Goal: Task Accomplishment & Management: Manage account settings

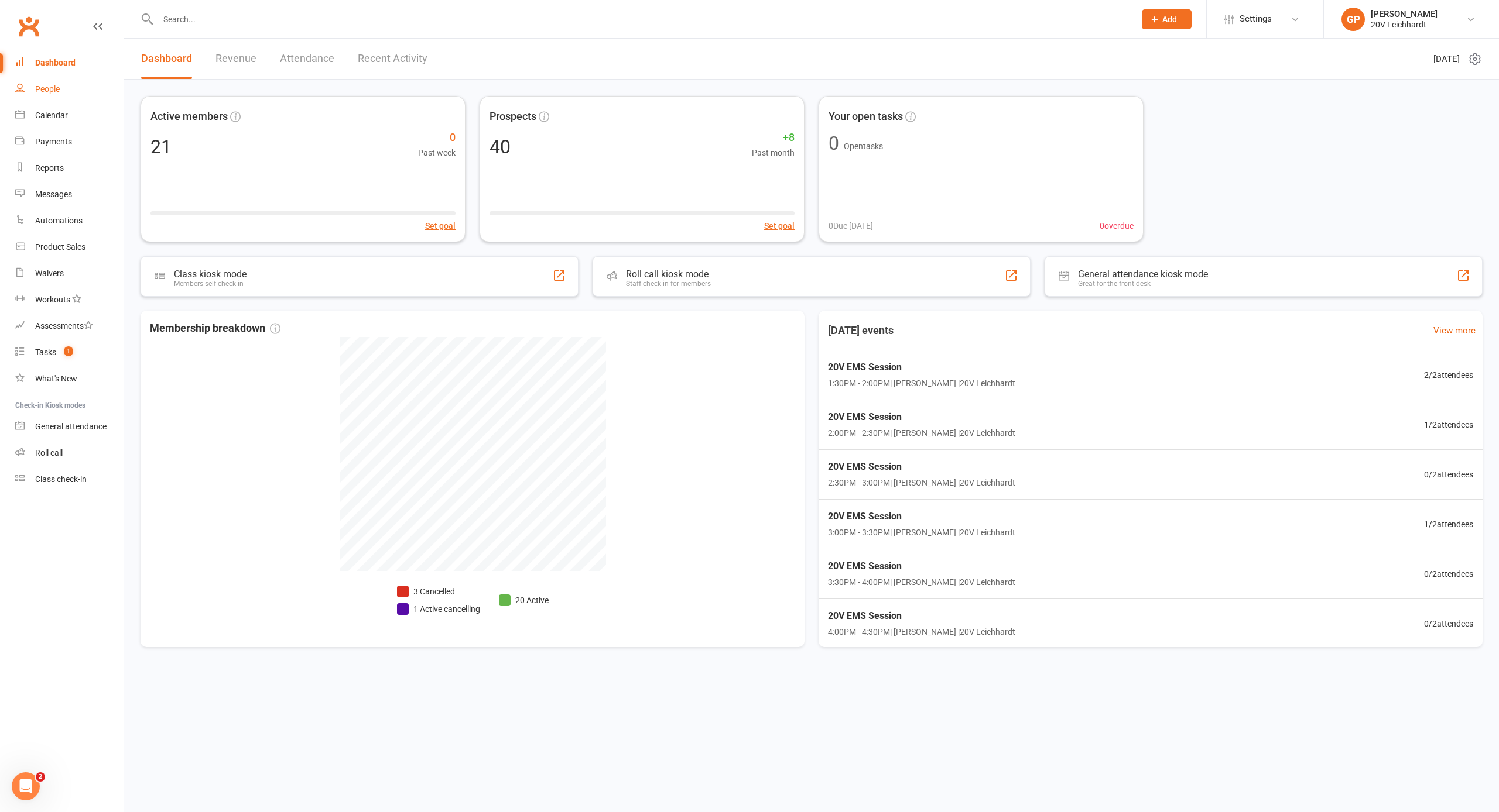
click at [55, 85] on div "People" at bounding box center [48, 89] width 25 height 9
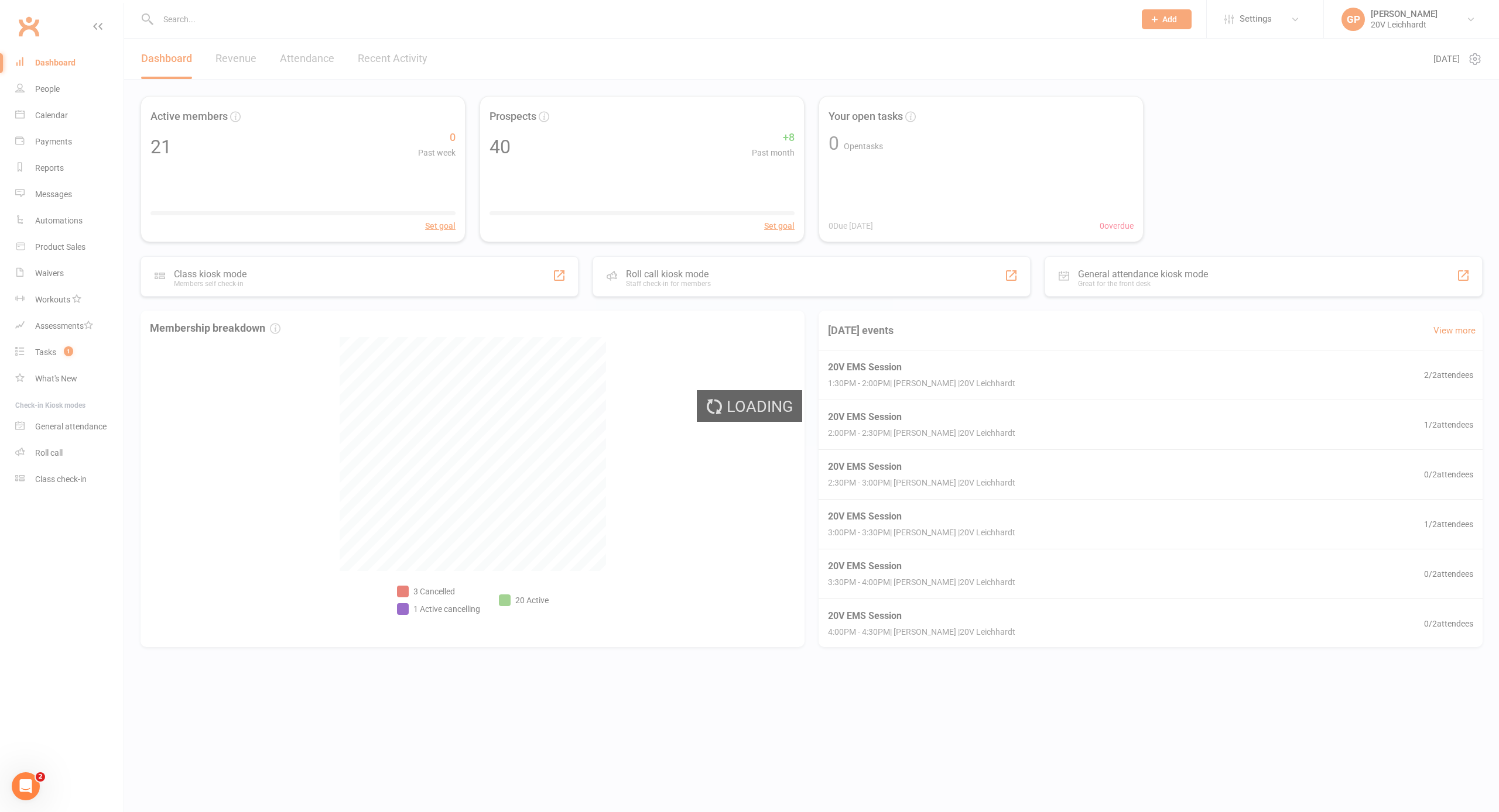
select select "25"
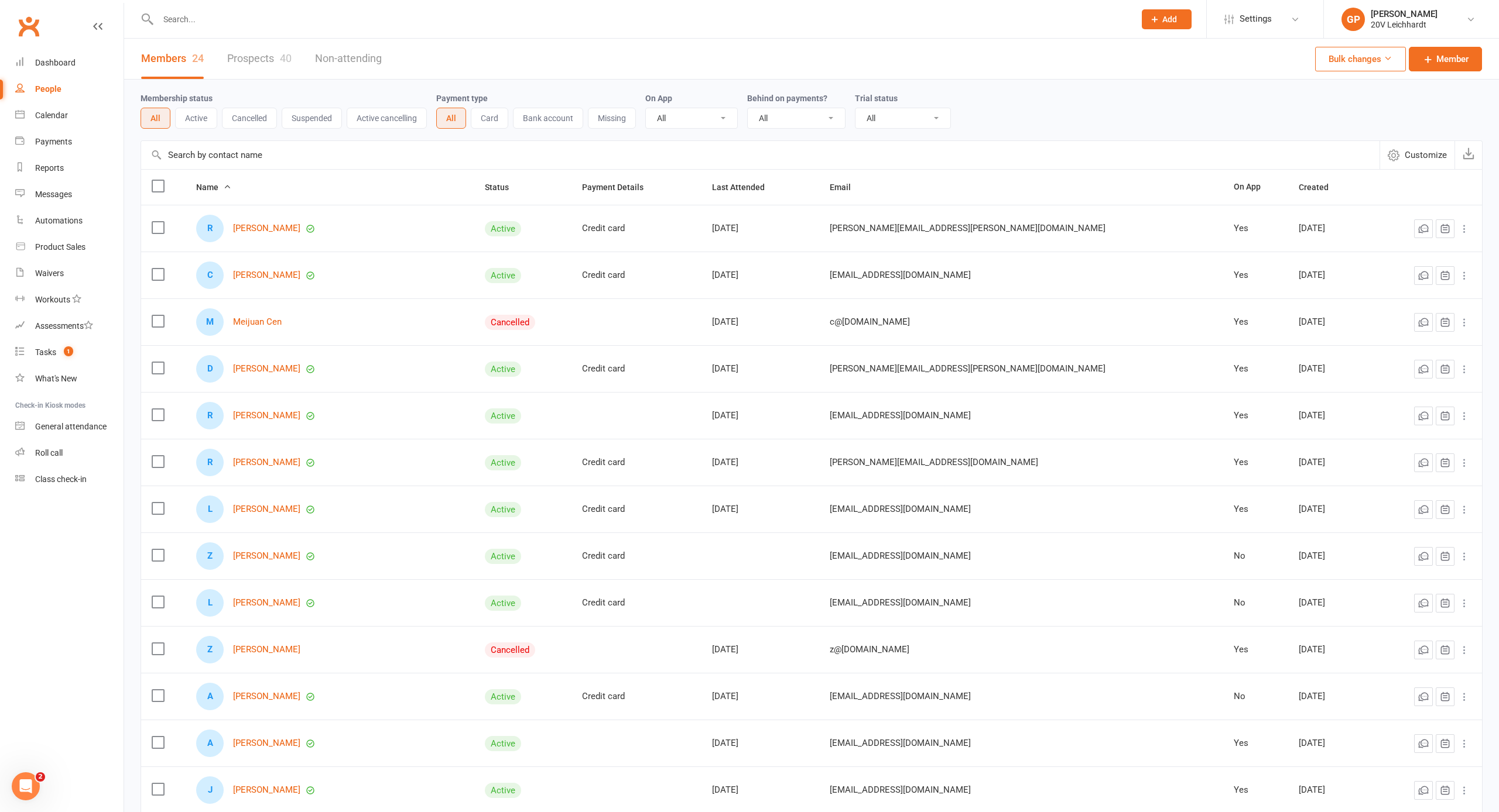
click at [263, 61] on link "Prospects 40" at bounding box center [259, 59] width 65 height 41
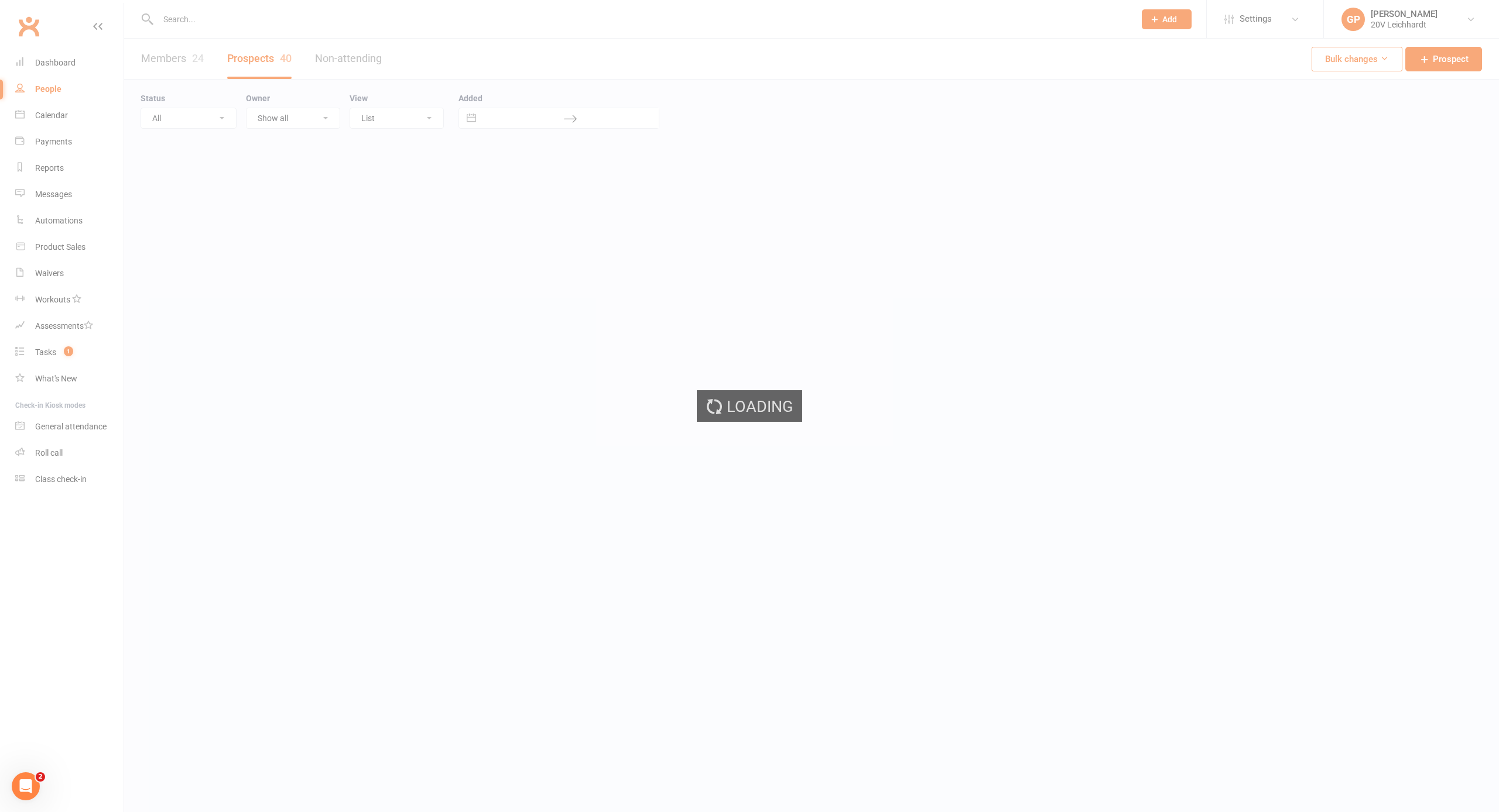
select select "100"
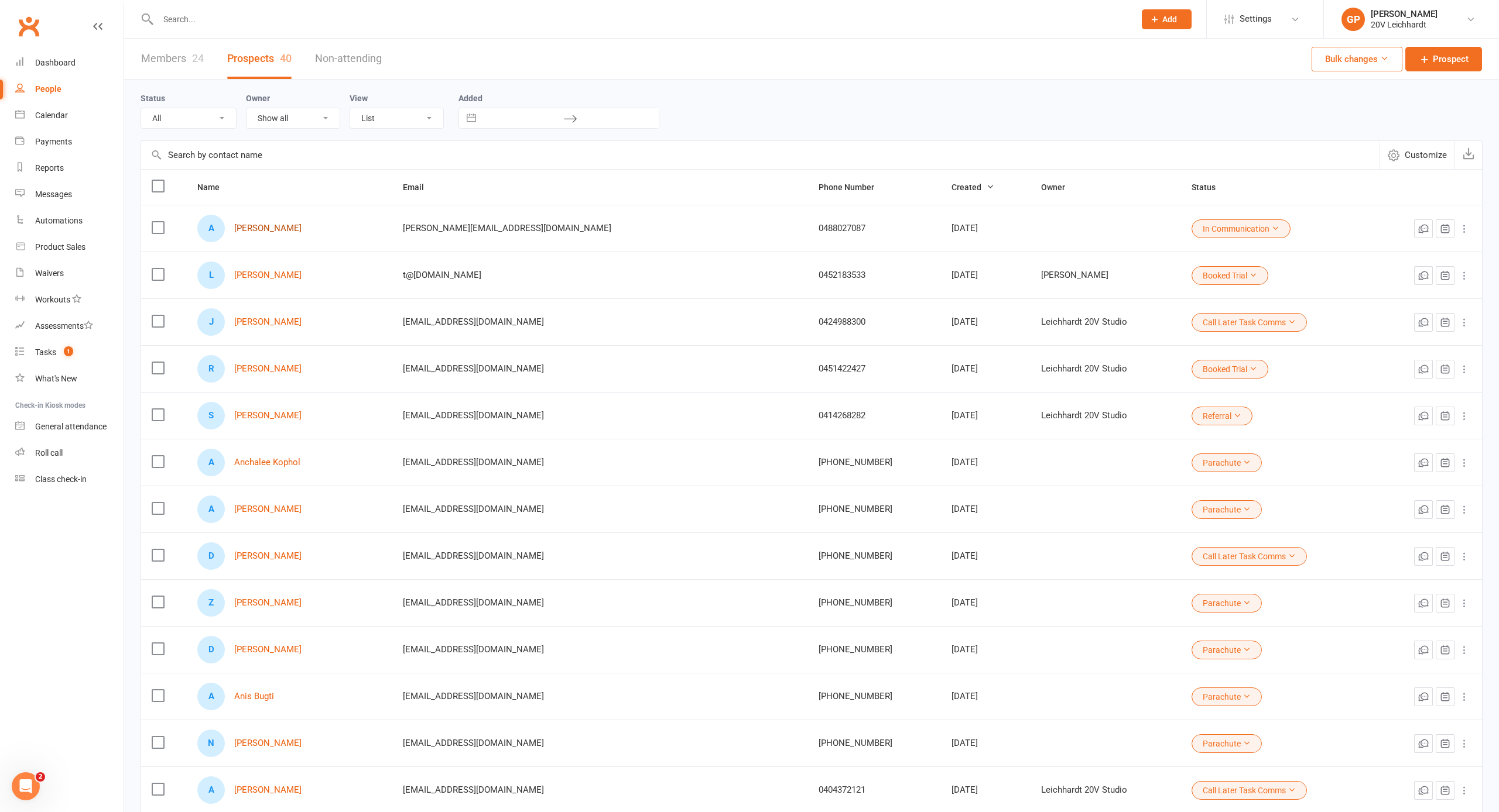
click at [267, 229] on link "Adam Dent" at bounding box center [267, 228] width 68 height 10
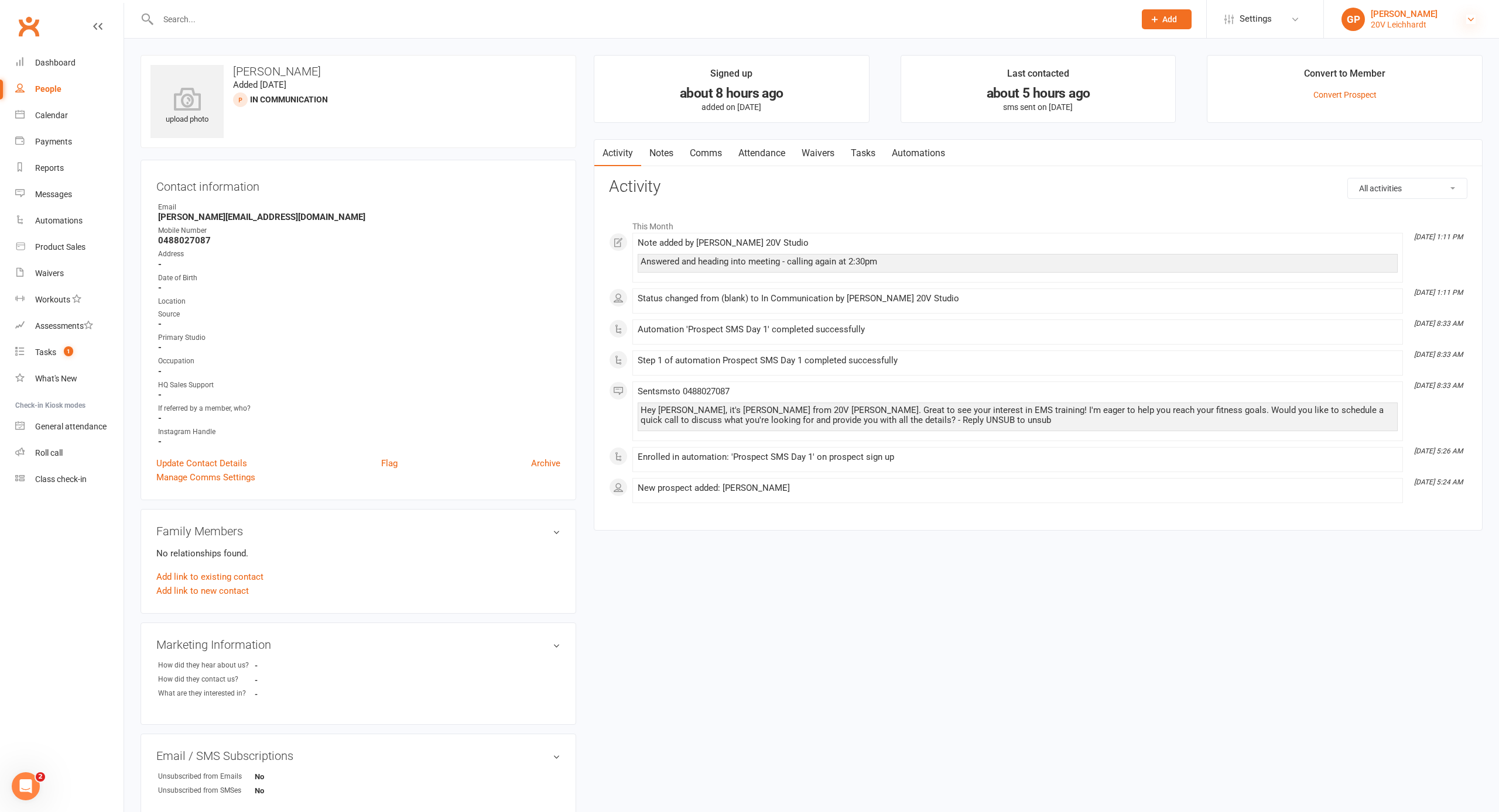
click at [1474, 24] on icon at bounding box center [1471, 19] width 9 height 9
click at [1399, 75] on link "Switch to: 20v Gold Coast" at bounding box center [1411, 80] width 175 height 27
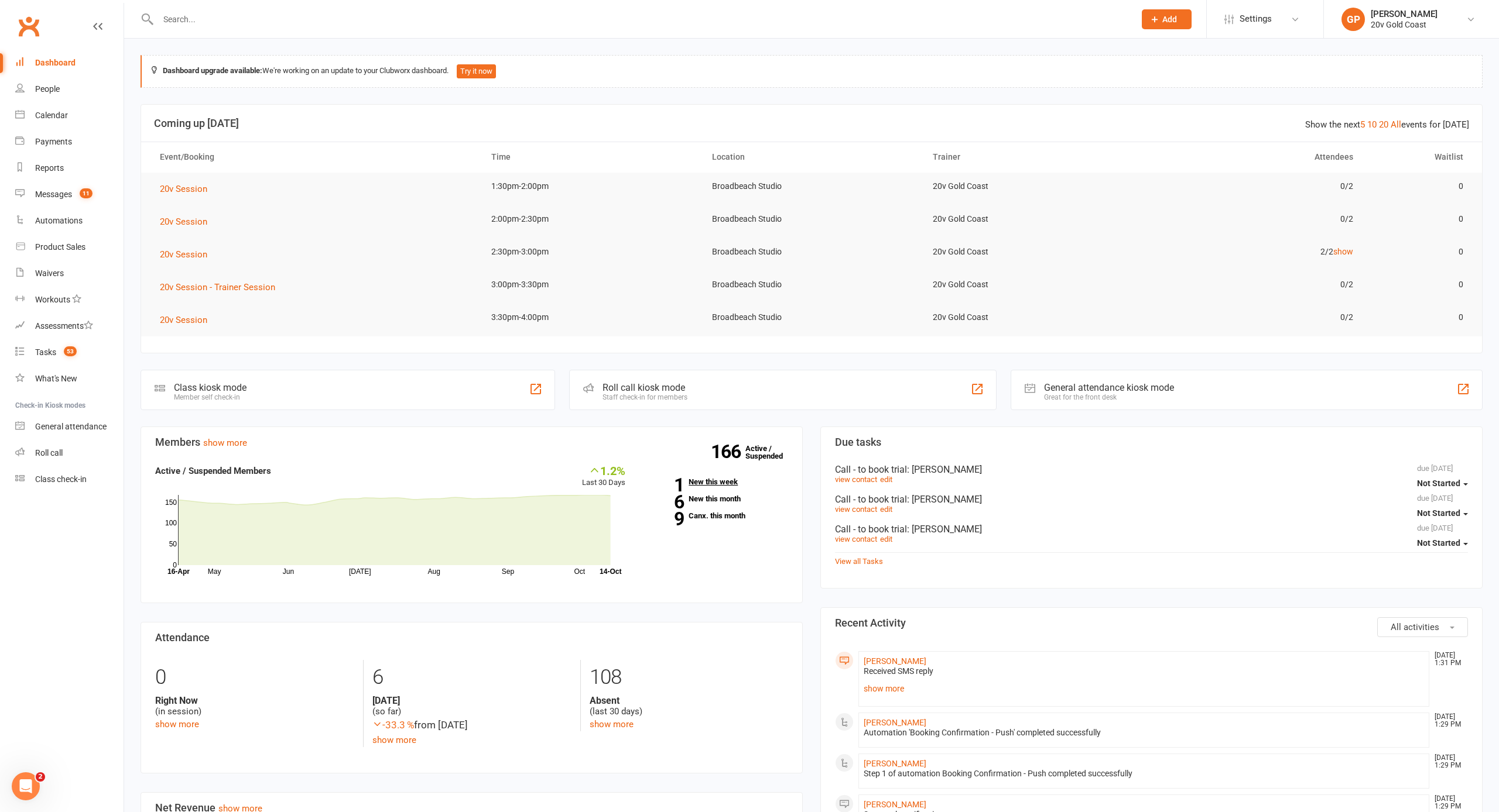
click at [708, 482] on link "1 New this week" at bounding box center [715, 482] width 145 height 8
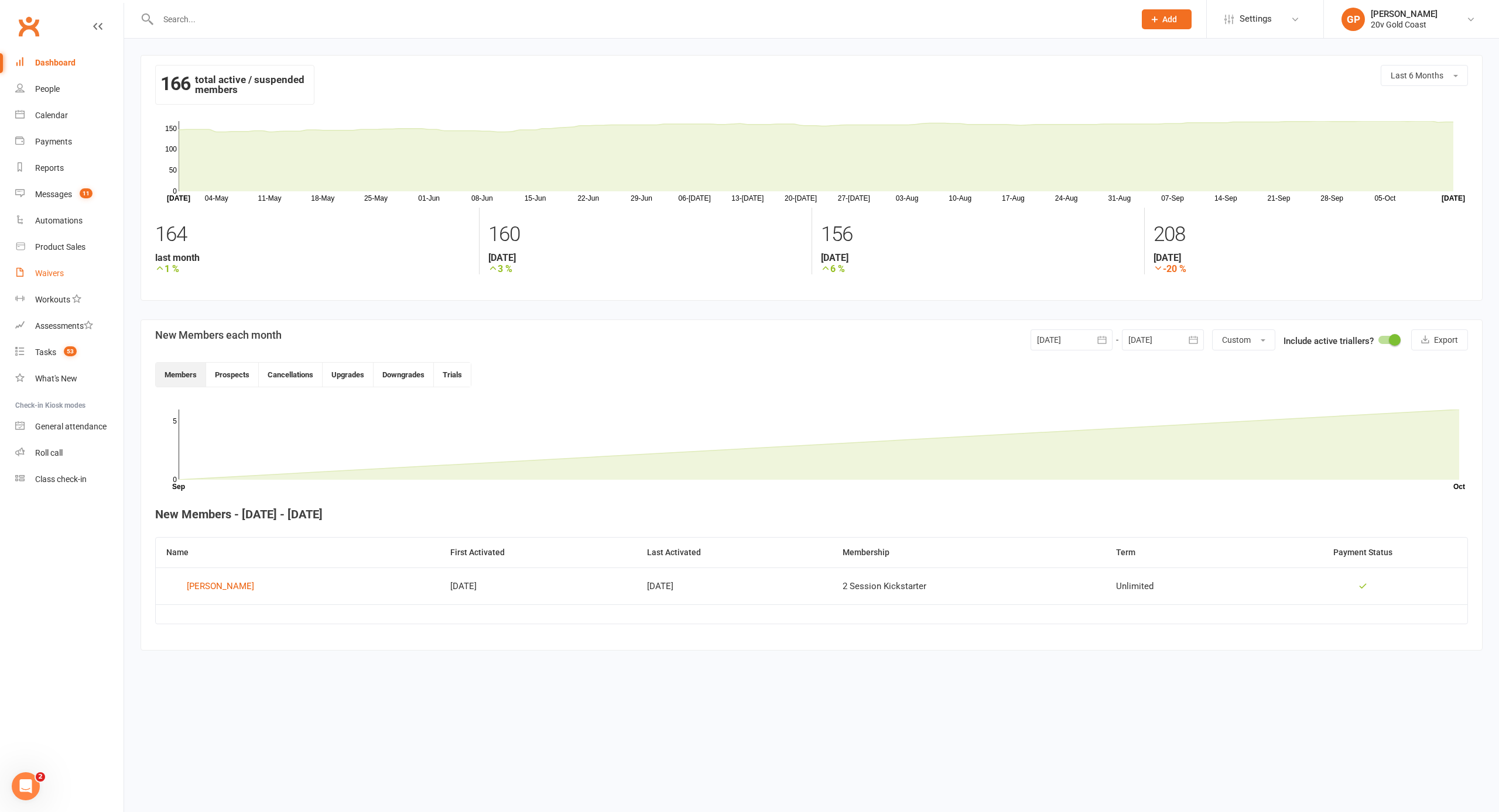
click at [51, 272] on div "Waivers" at bounding box center [49, 273] width 29 height 9
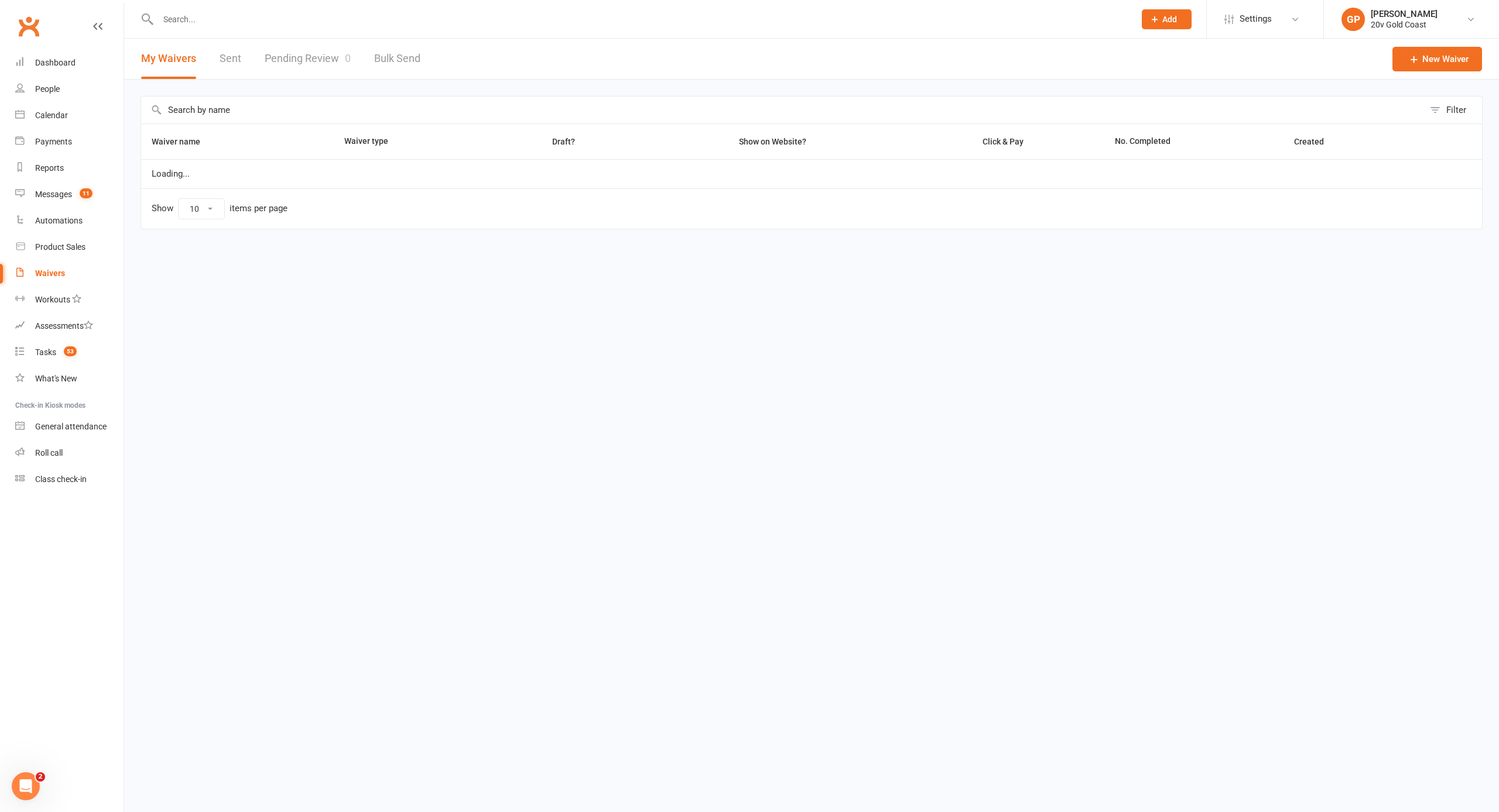
select select "100"
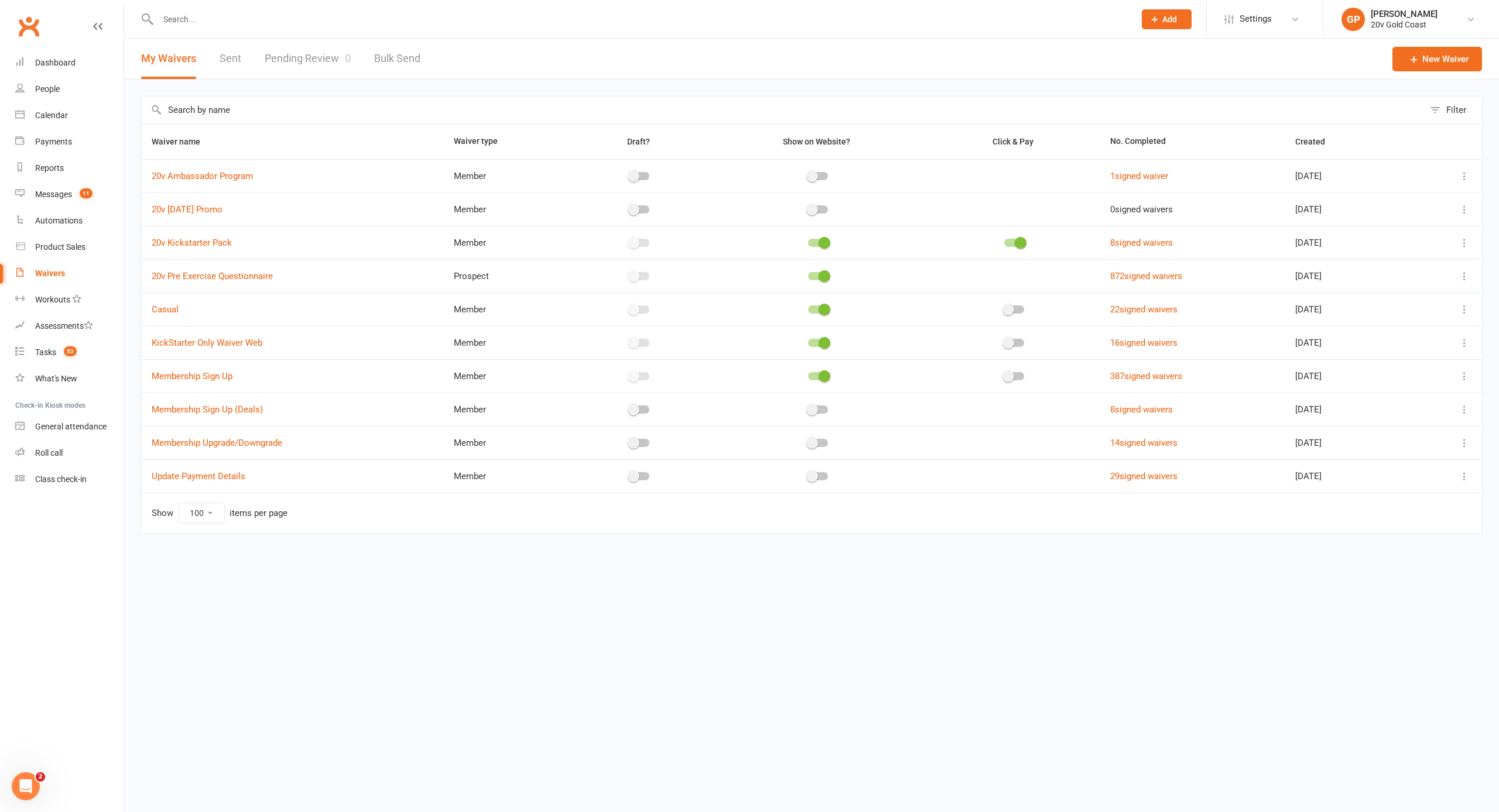
click at [234, 61] on link "Sent" at bounding box center [230, 59] width 22 height 41
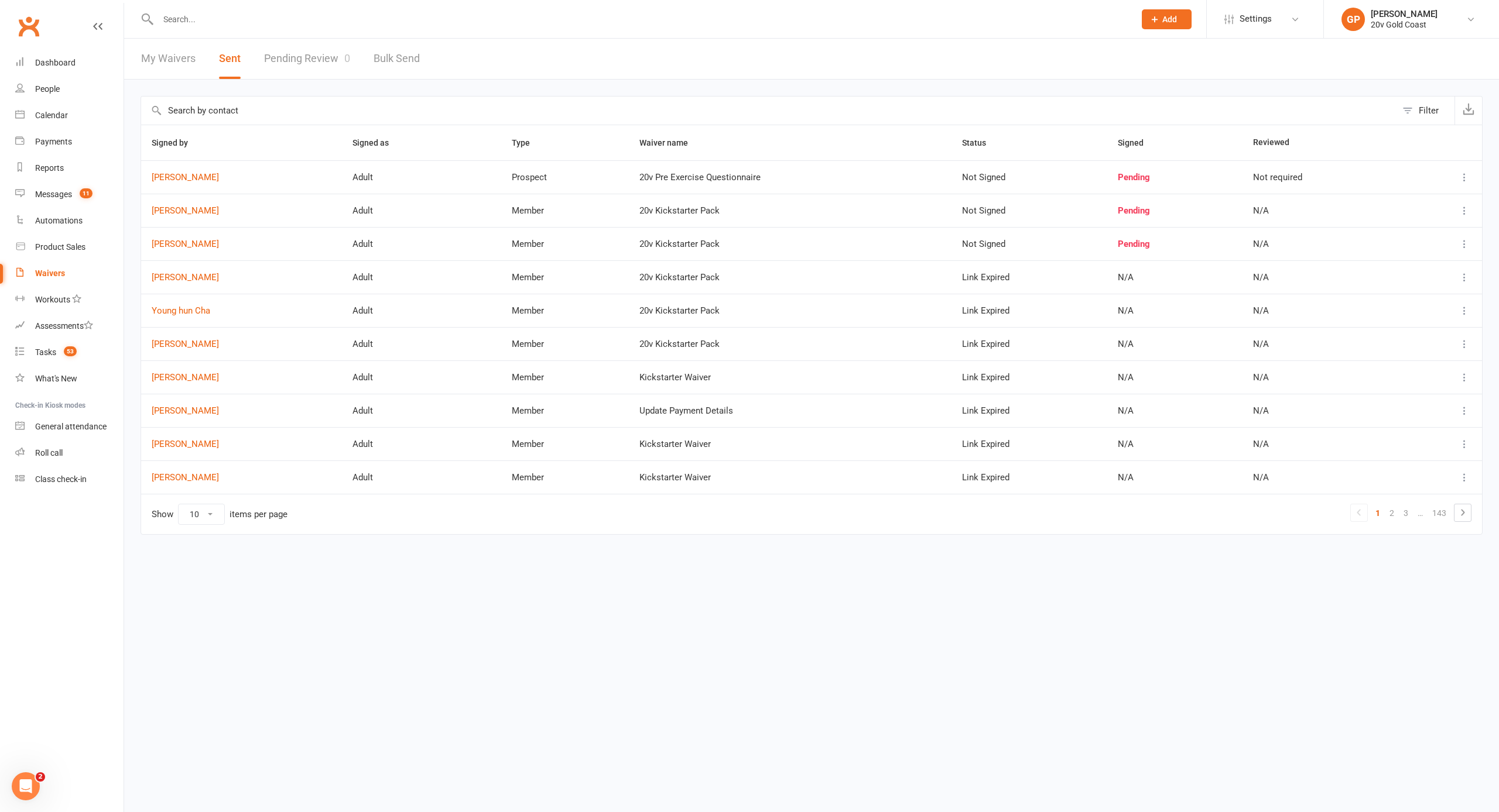
click at [187, 58] on link "My Waivers" at bounding box center [168, 59] width 55 height 41
select select "100"
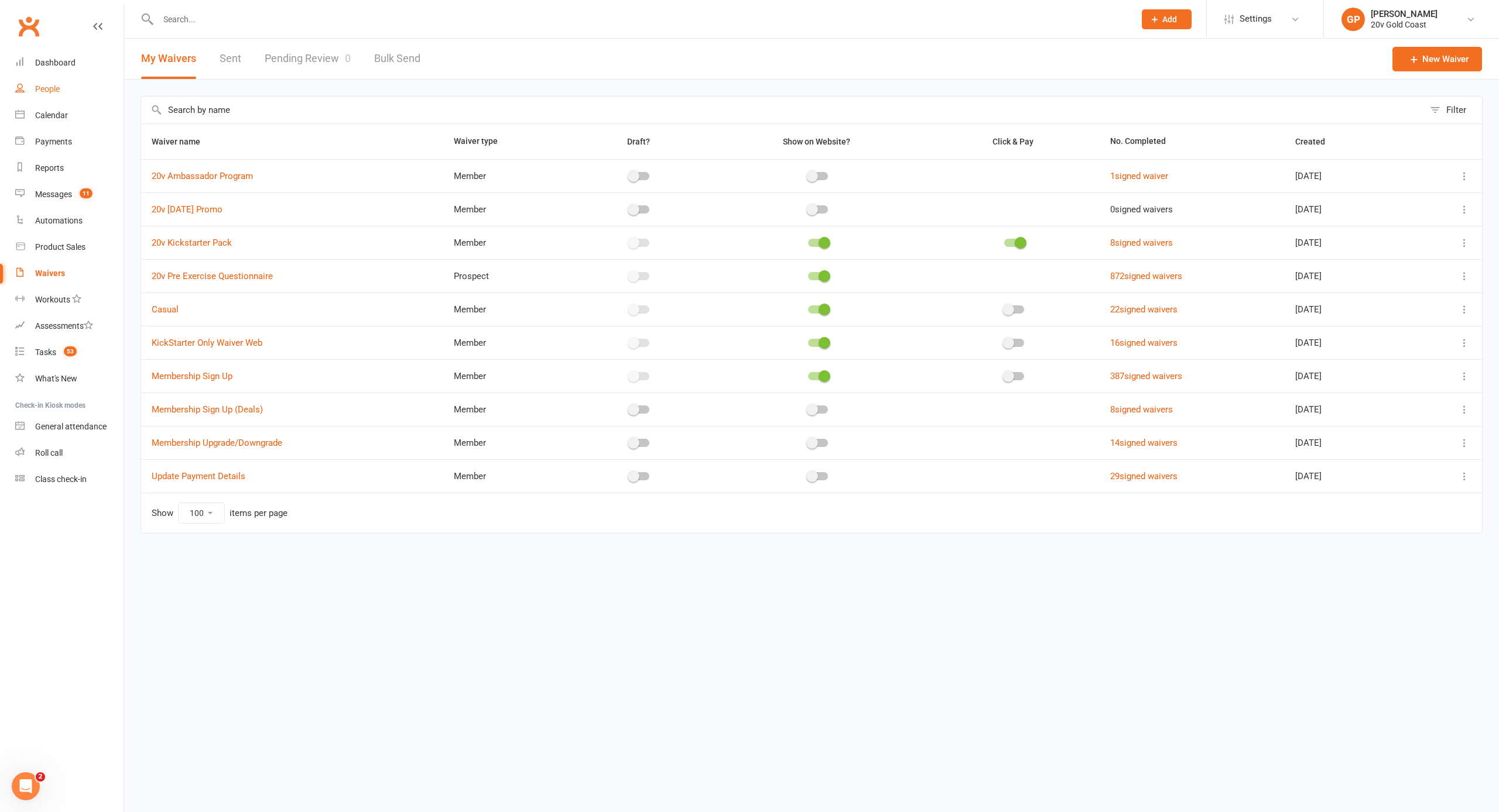
click at [45, 93] on div "People" at bounding box center [48, 89] width 25 height 9
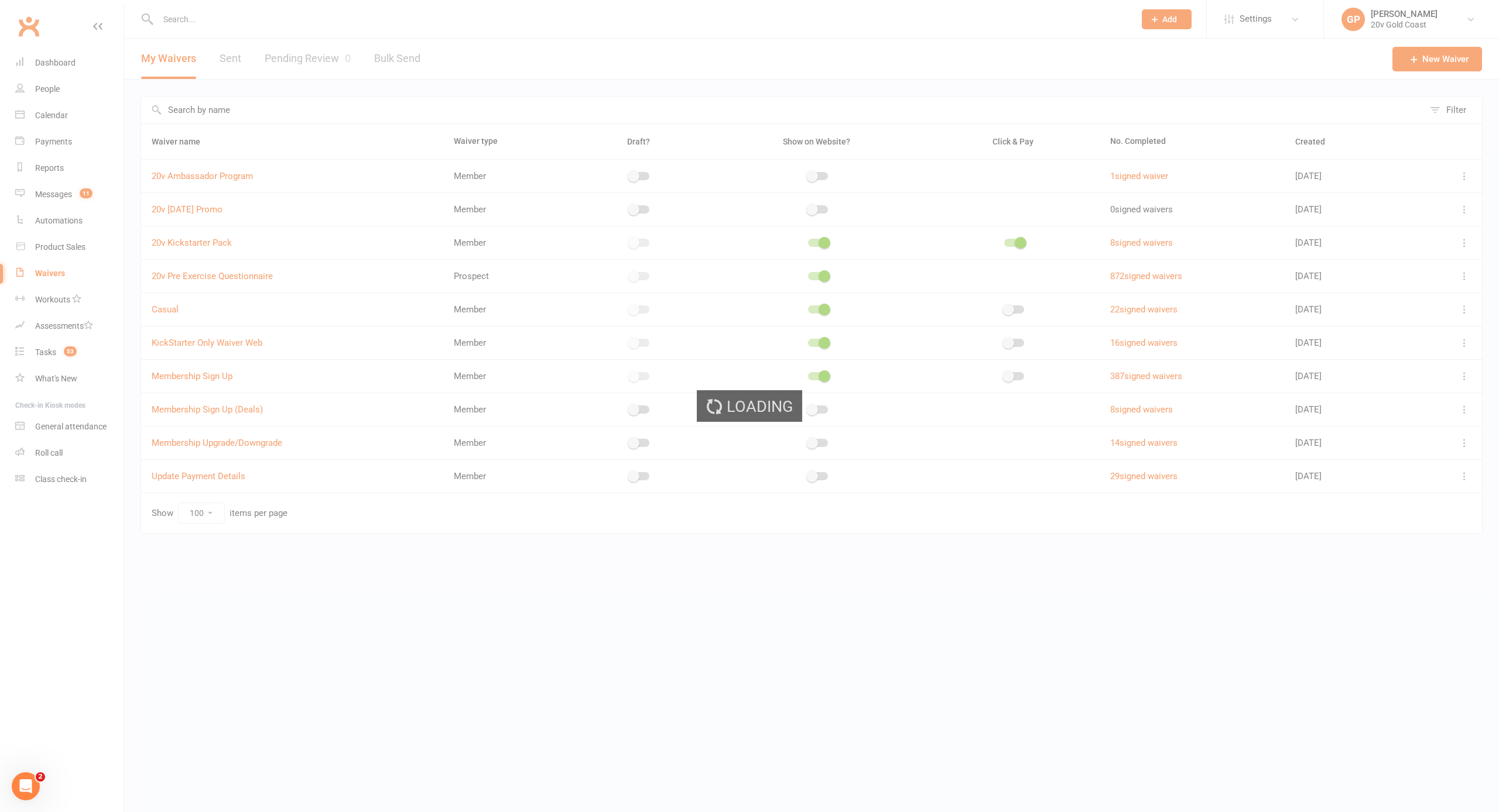
select select "100"
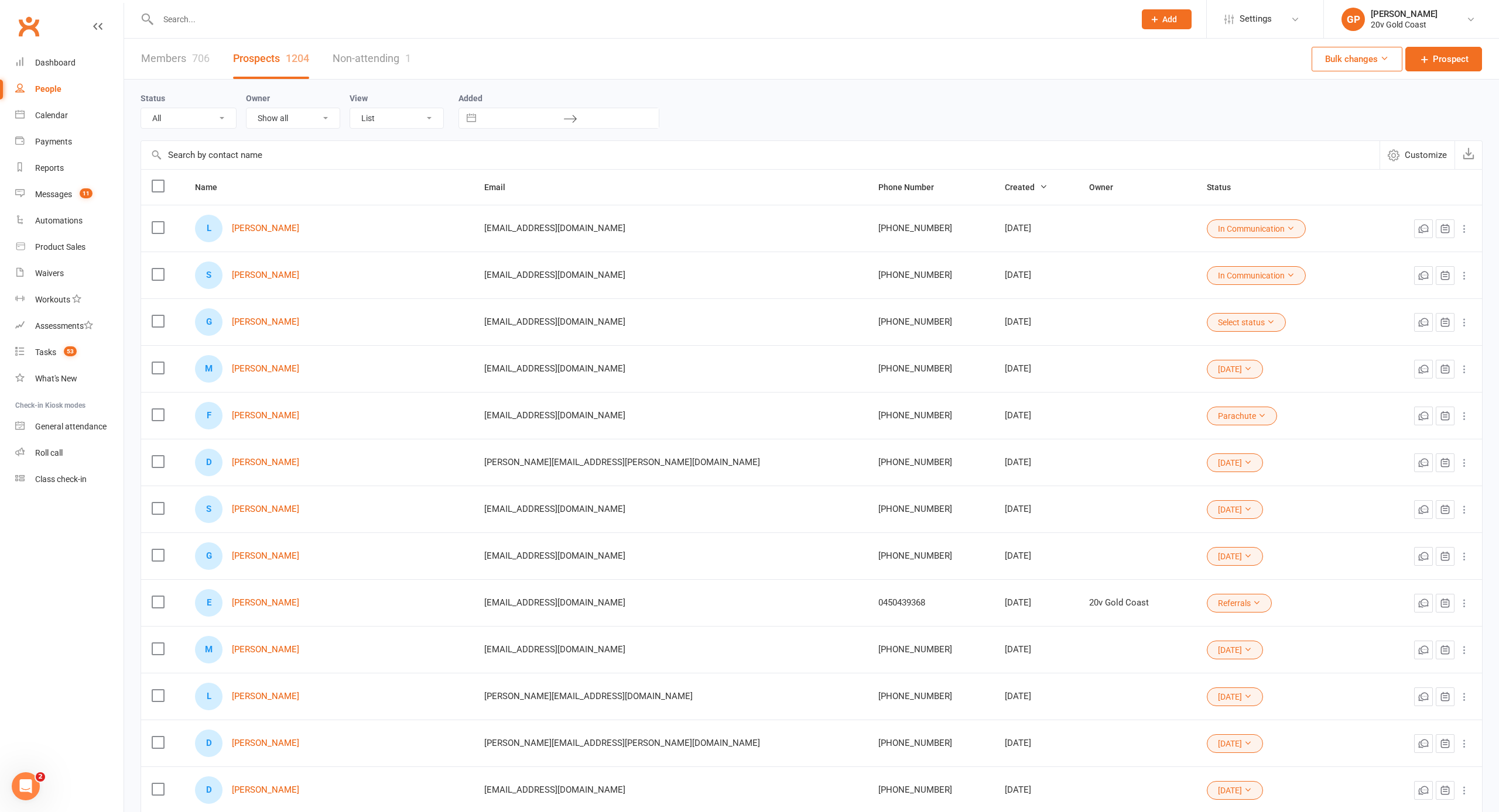
click at [170, 62] on link "Members 706" at bounding box center [175, 59] width 69 height 41
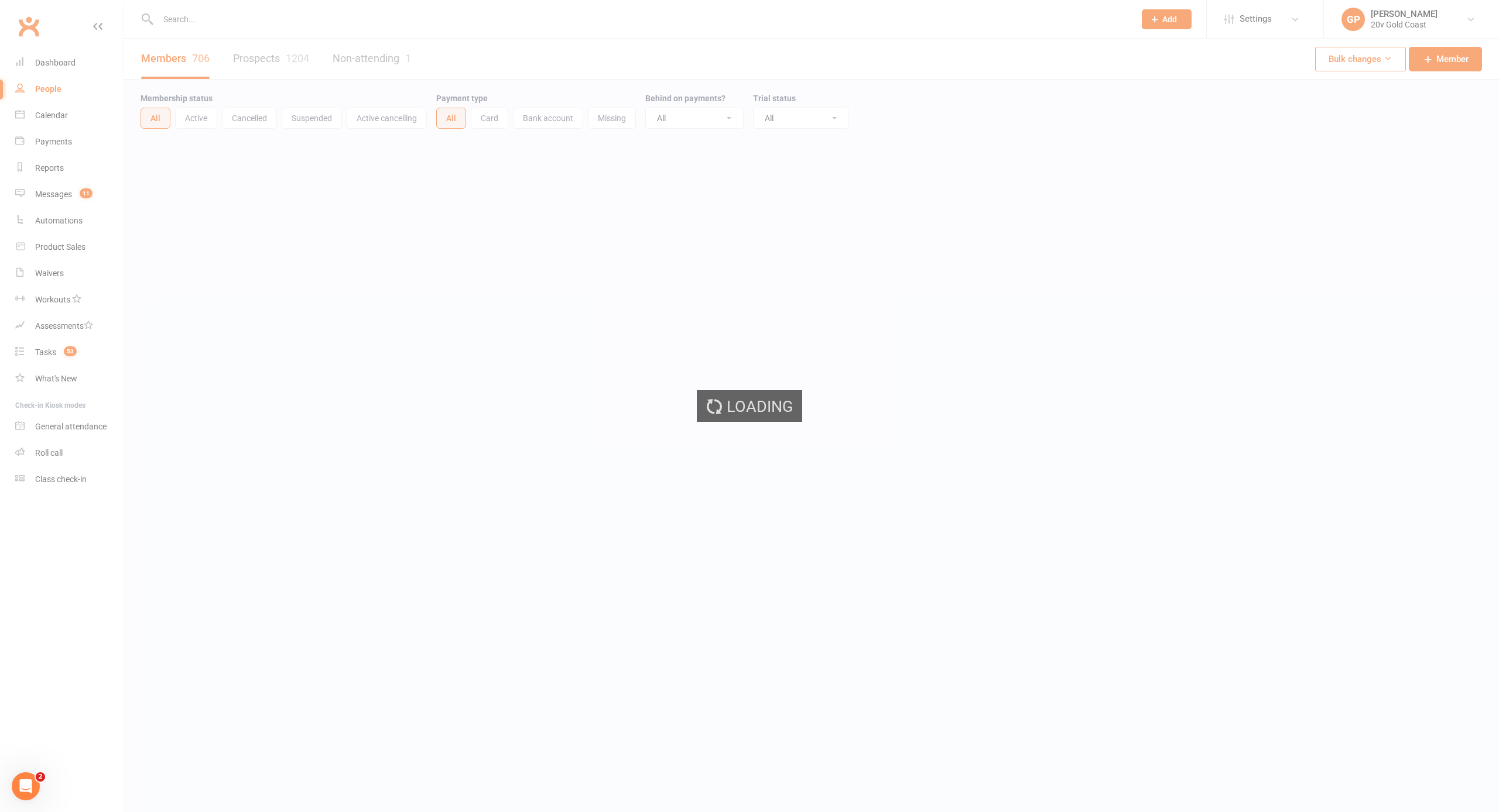
select select "100"
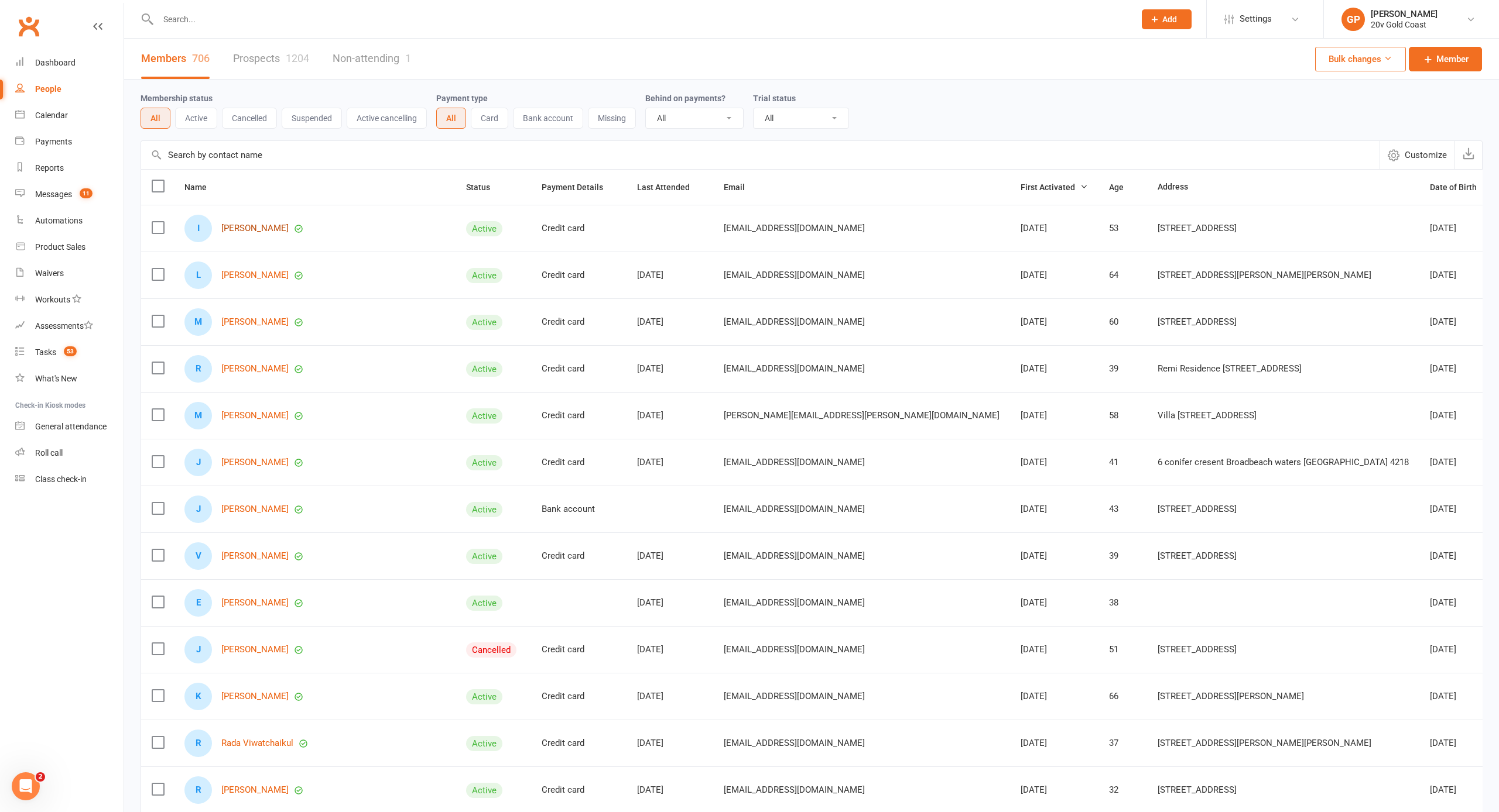
click at [248, 231] on link "[PERSON_NAME]" at bounding box center [255, 228] width 68 height 10
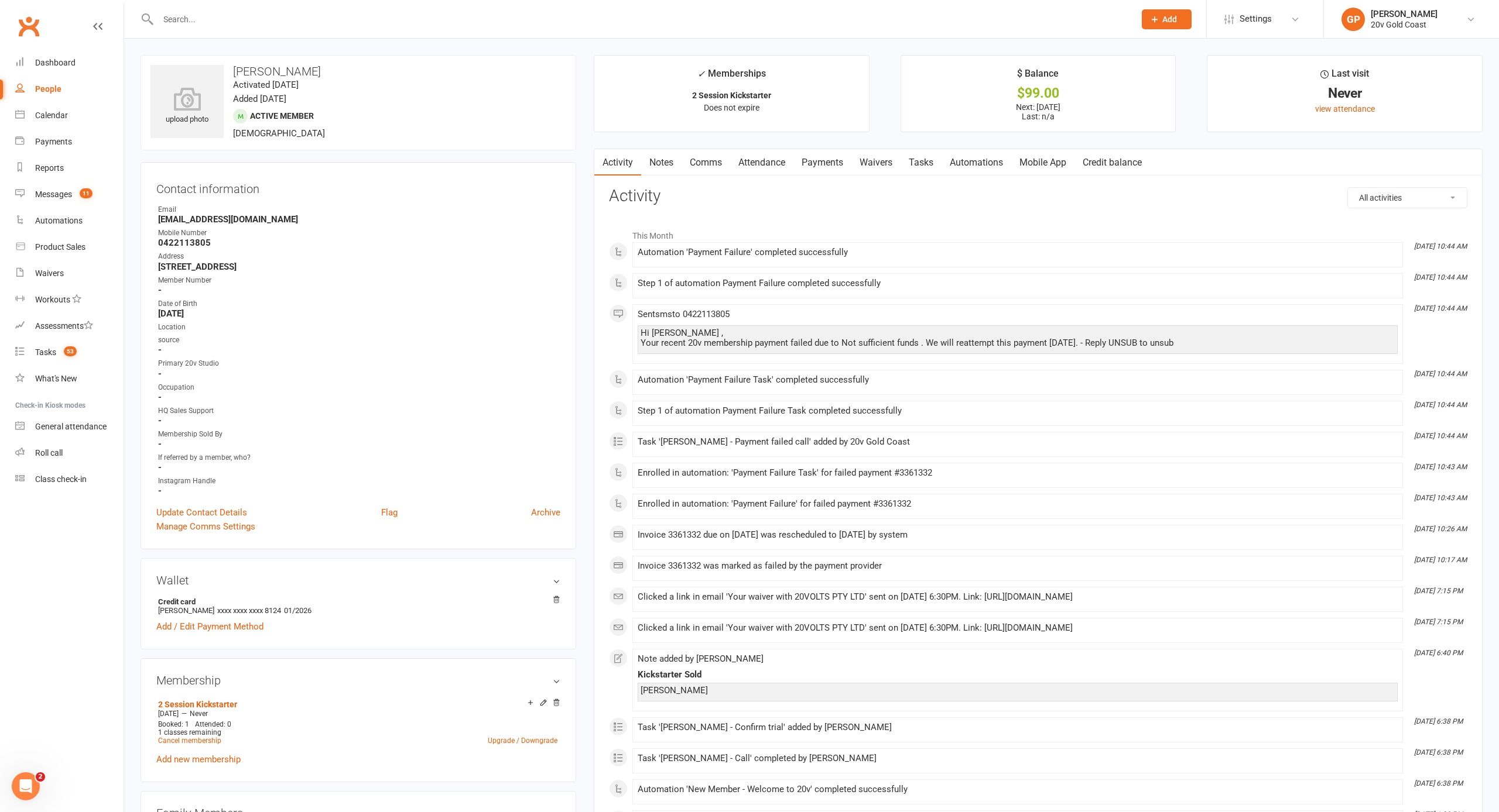
click at [880, 161] on link "Waivers" at bounding box center [876, 163] width 49 height 27
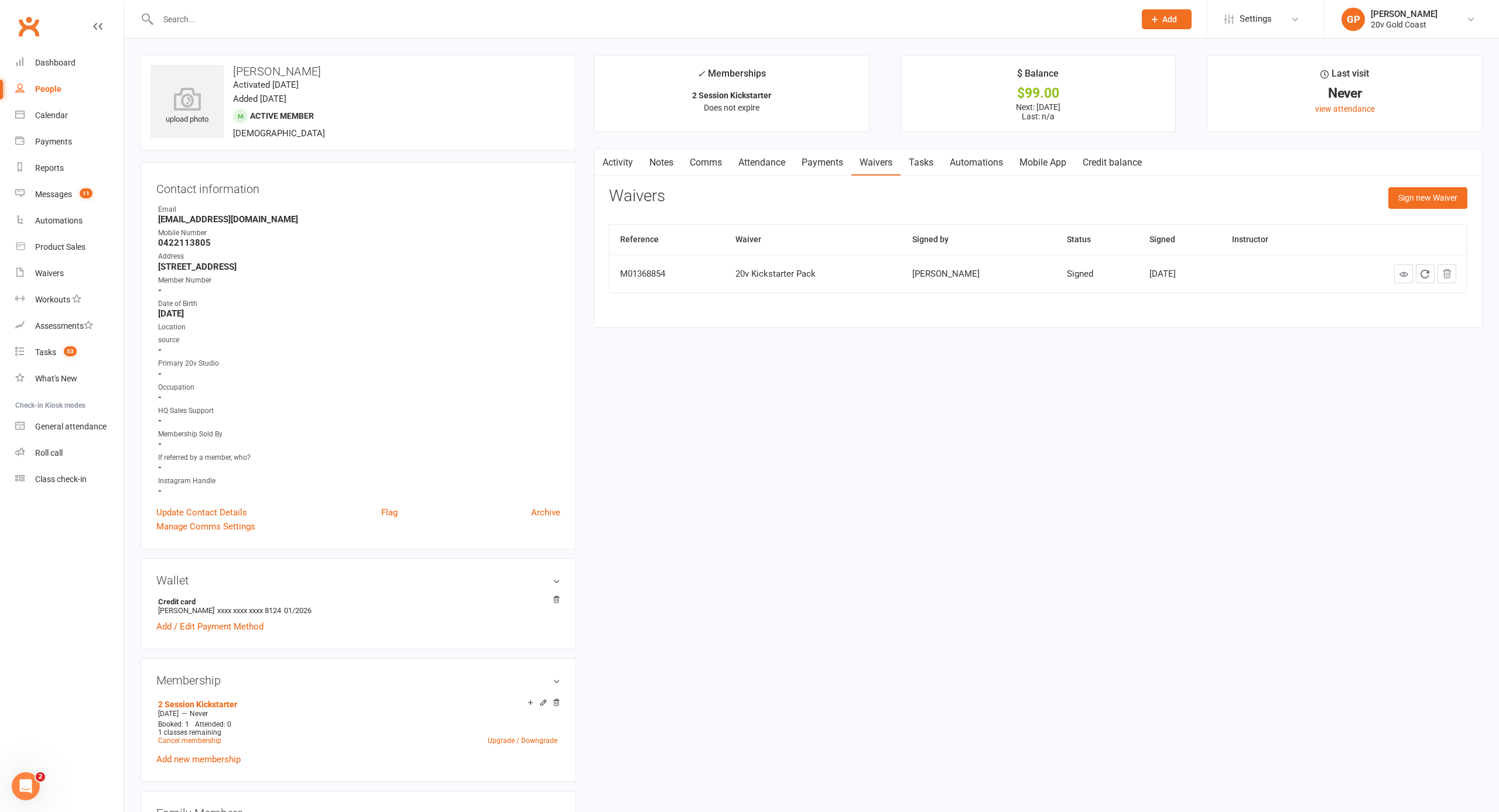
select select "100"
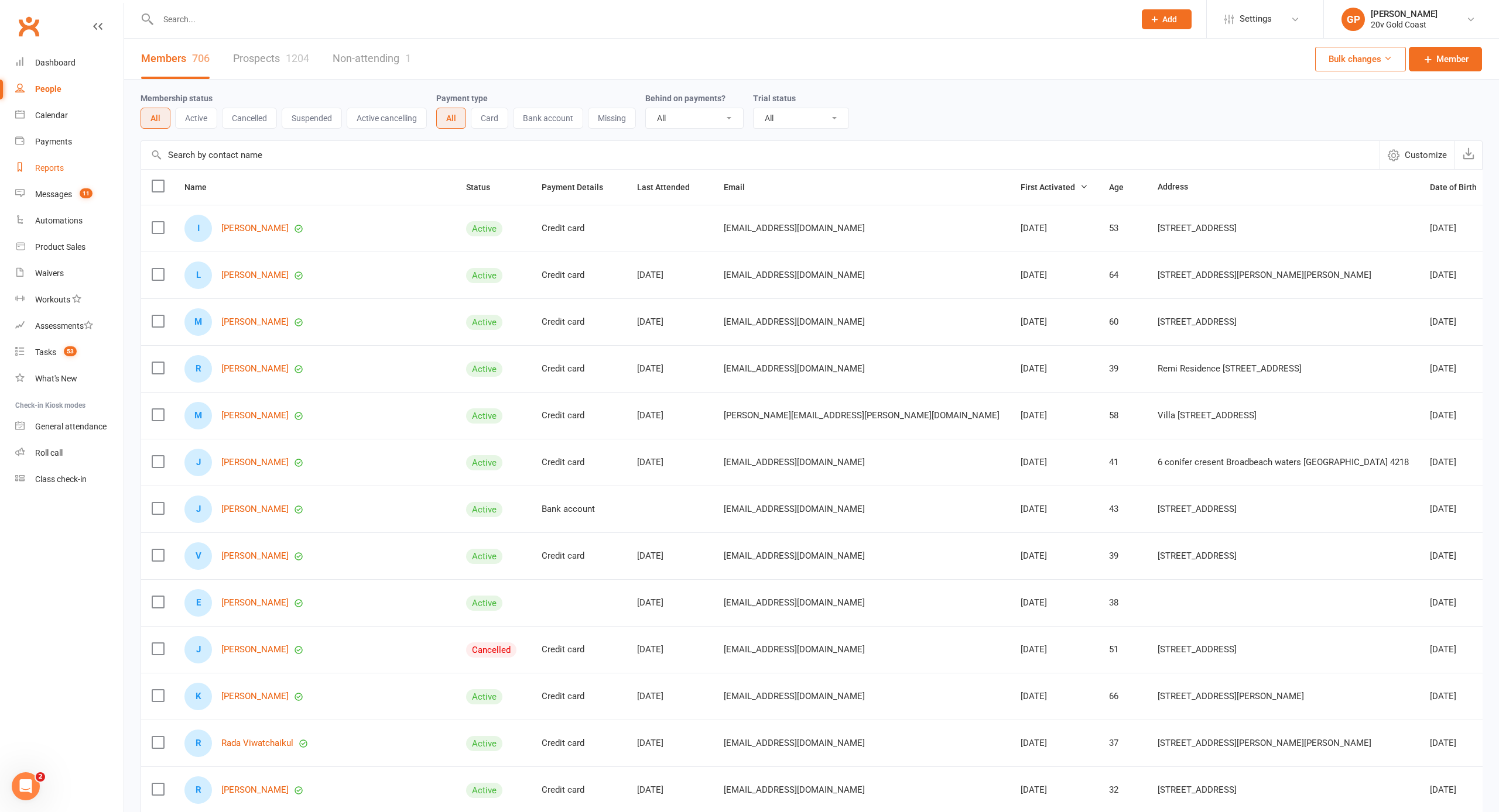
click at [55, 172] on div "Reports" at bounding box center [49, 168] width 29 height 9
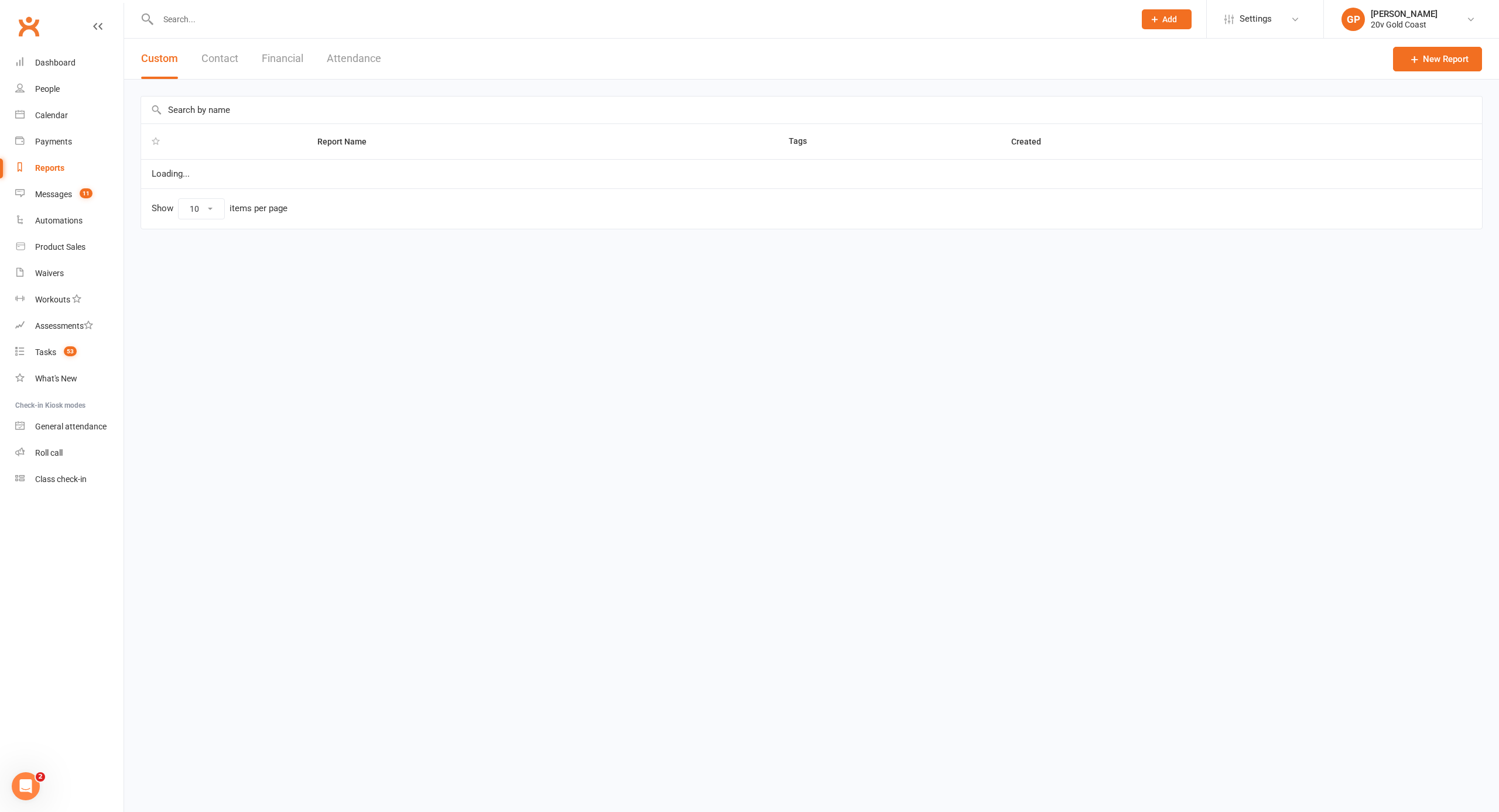
select select "100"
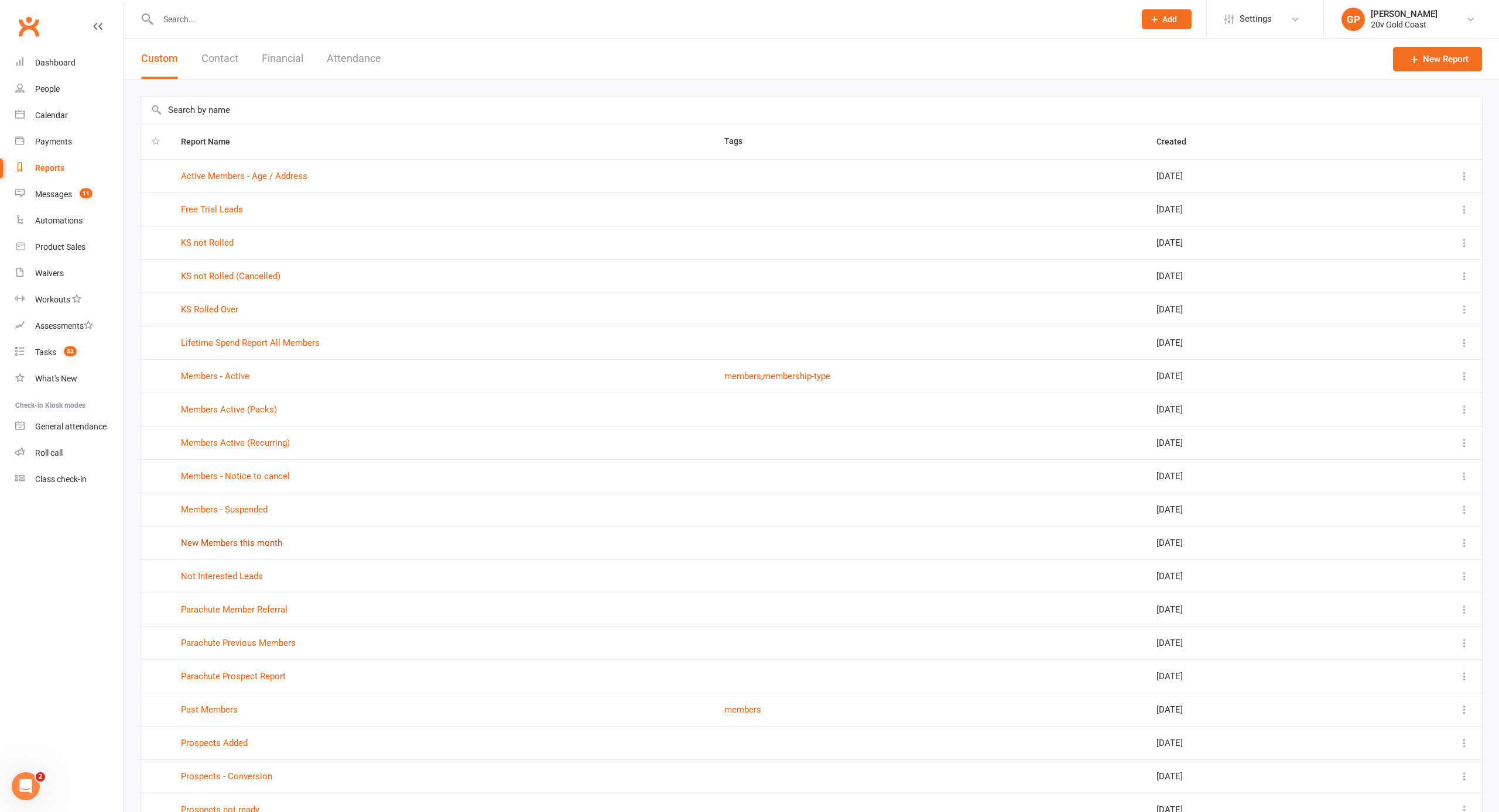
click at [228, 543] on link "New Members this month" at bounding box center [232, 543] width 101 height 11
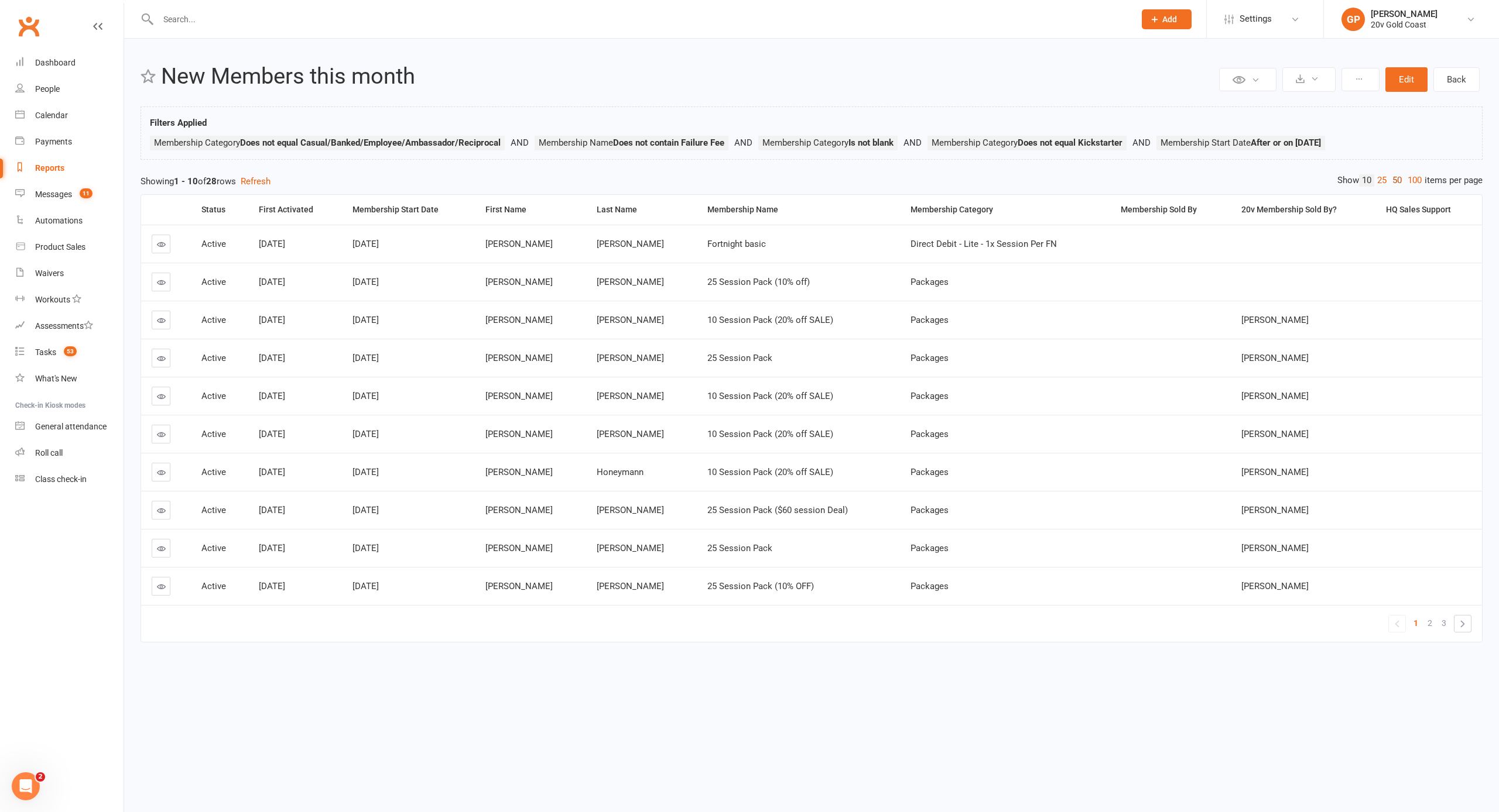
click at [1396, 185] on link "50" at bounding box center [1397, 180] width 15 height 12
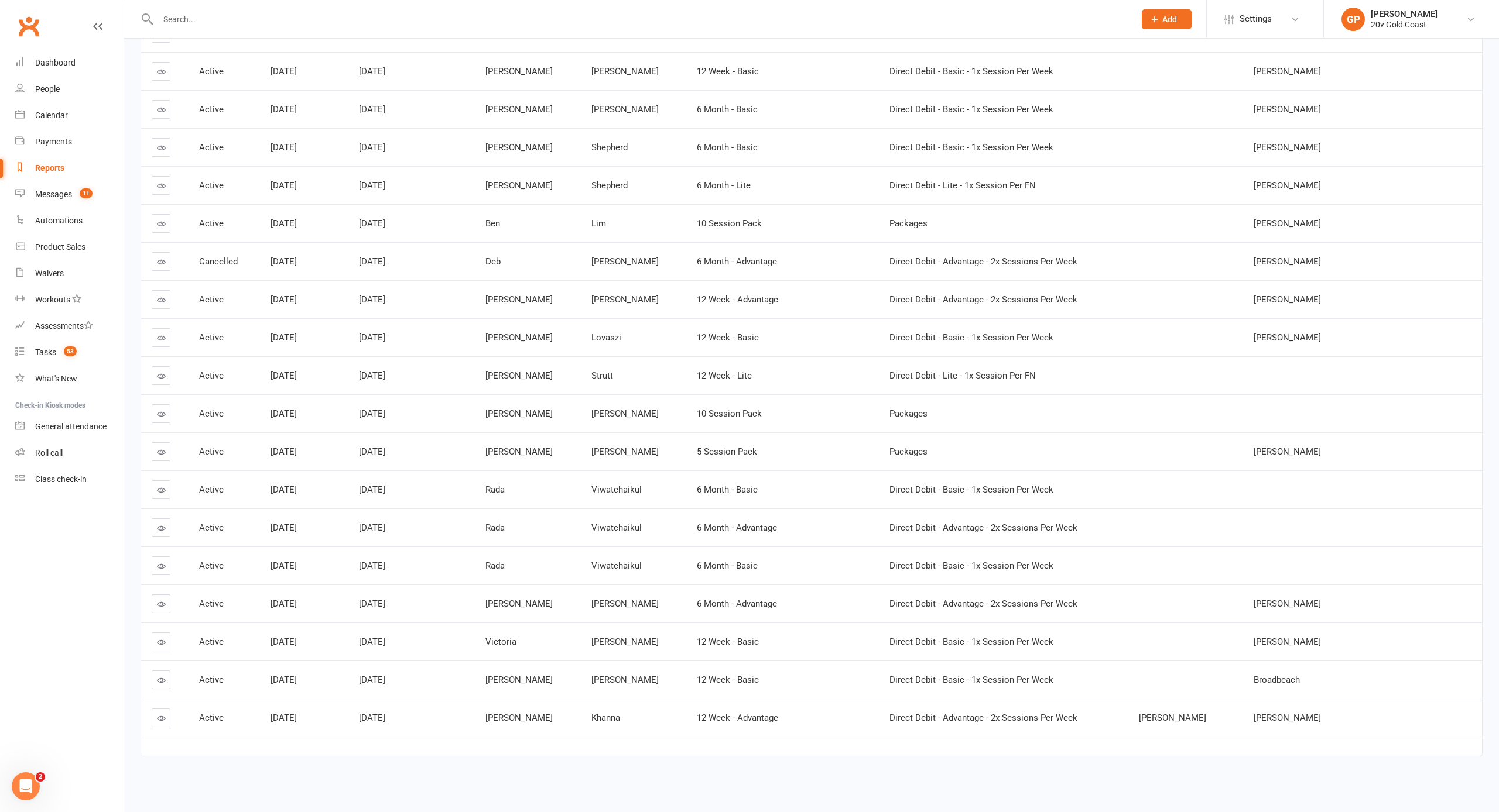
scroll to position [563, 0]
click at [157, 714] on icon at bounding box center [161, 718] width 9 height 9
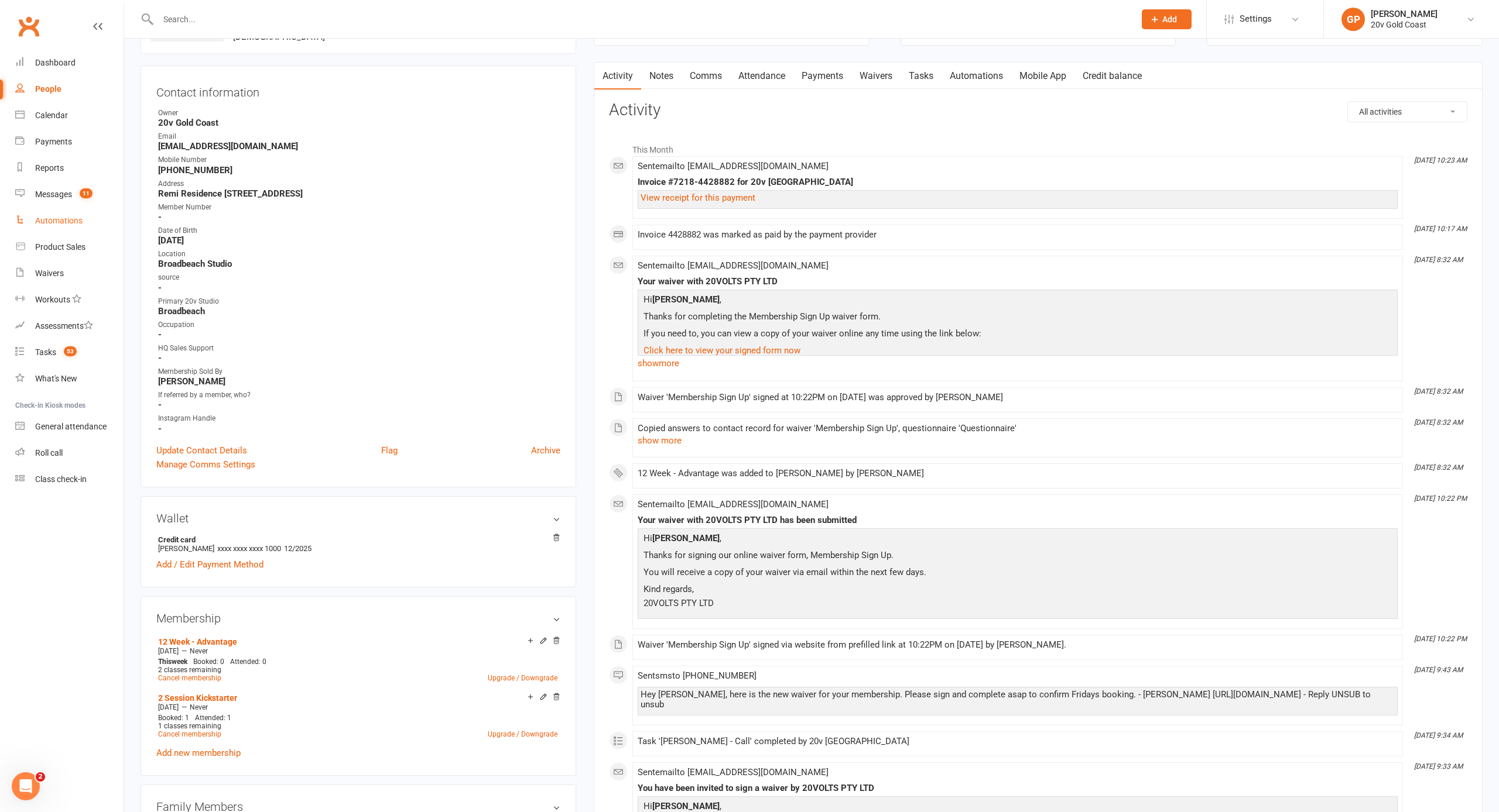
scroll to position [110, 0]
click at [50, 189] on link "Messages 11" at bounding box center [69, 194] width 108 height 26
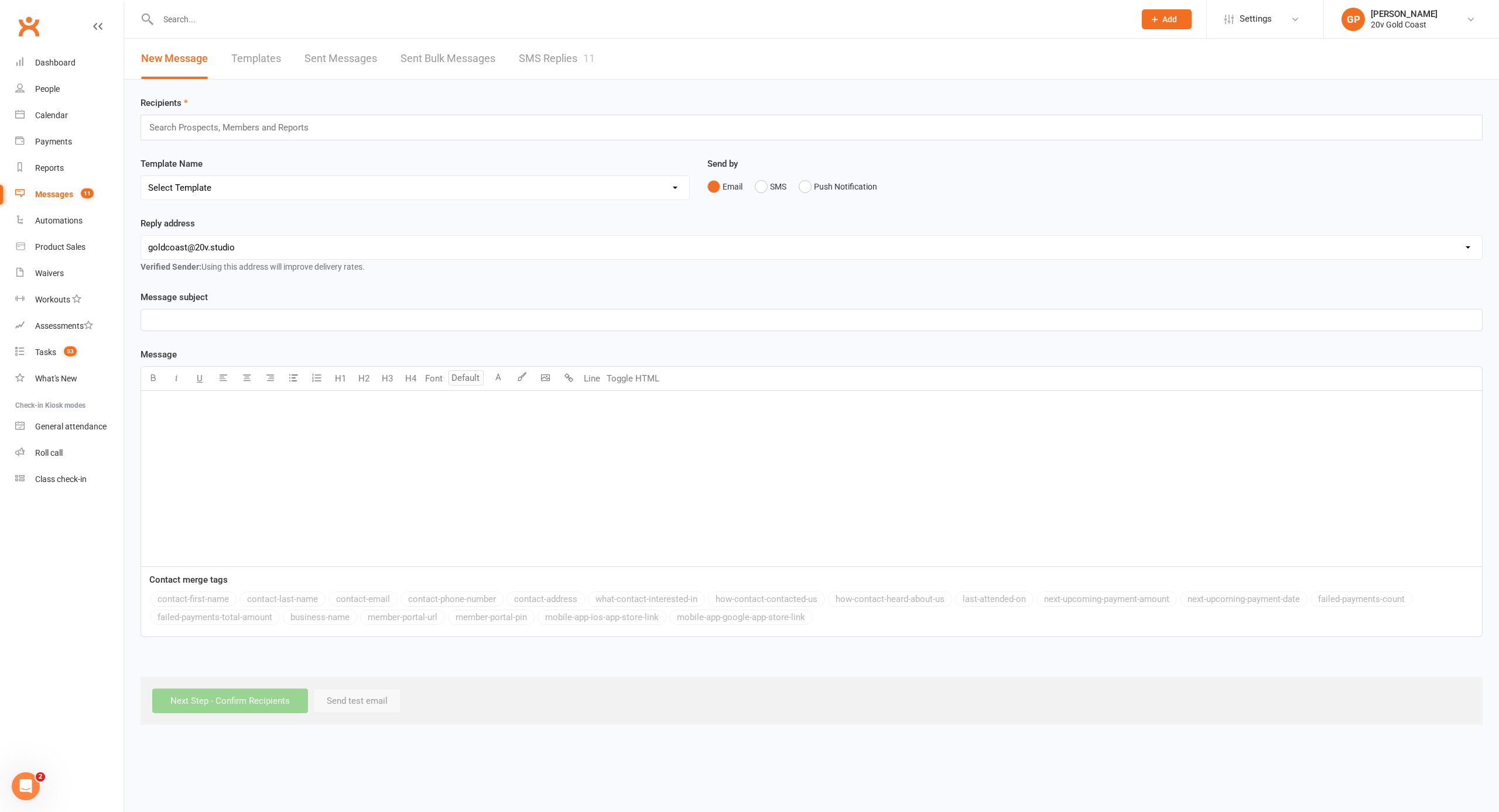
click at [534, 63] on link "SMS Replies 11" at bounding box center [556, 59] width 76 height 41
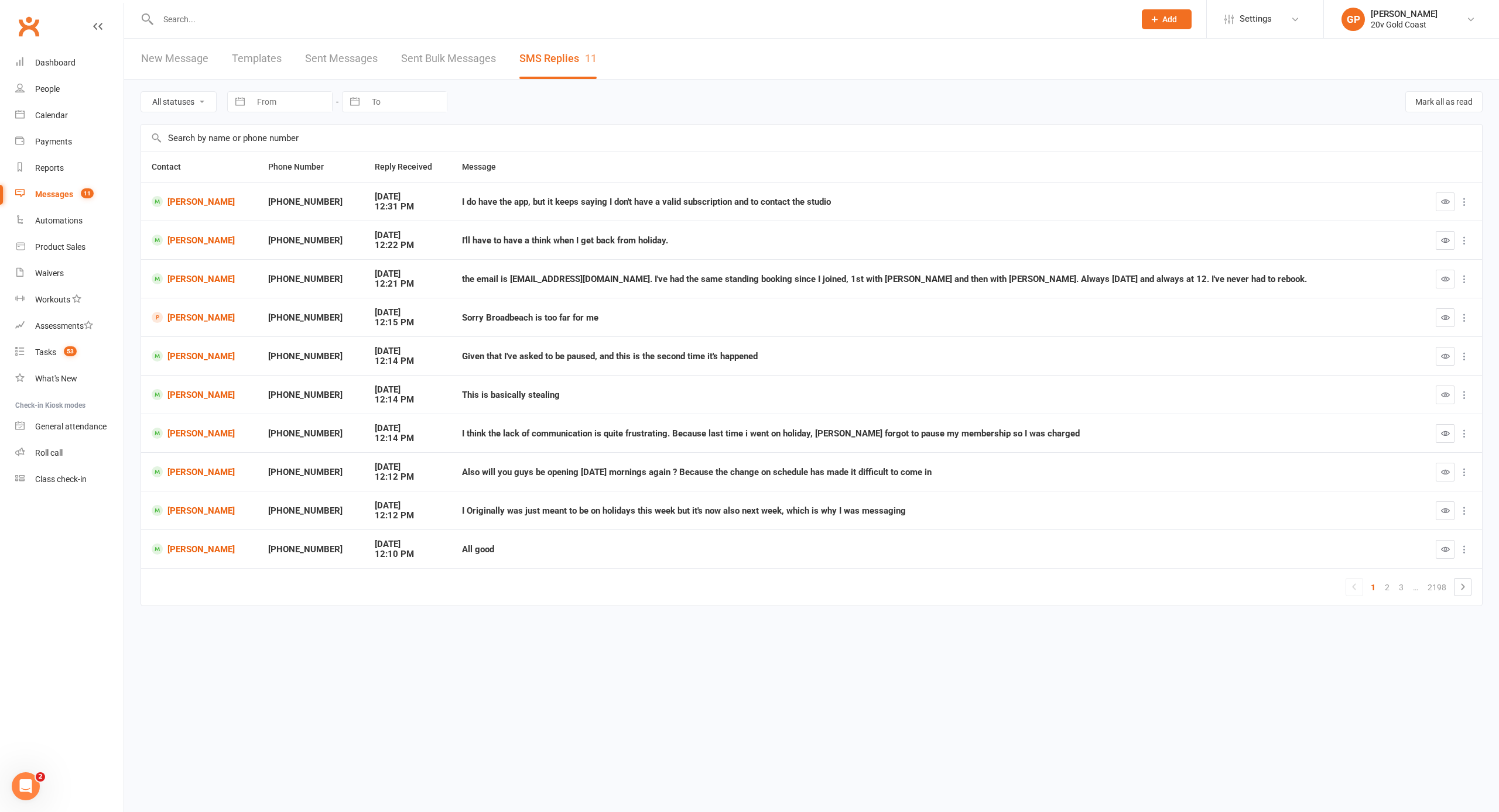
click at [524, 241] on div "I'll have to have a think when I get back from holiday." at bounding box center [935, 240] width 946 height 10
click at [205, 236] on link "[PERSON_NAME]" at bounding box center [199, 240] width 95 height 11
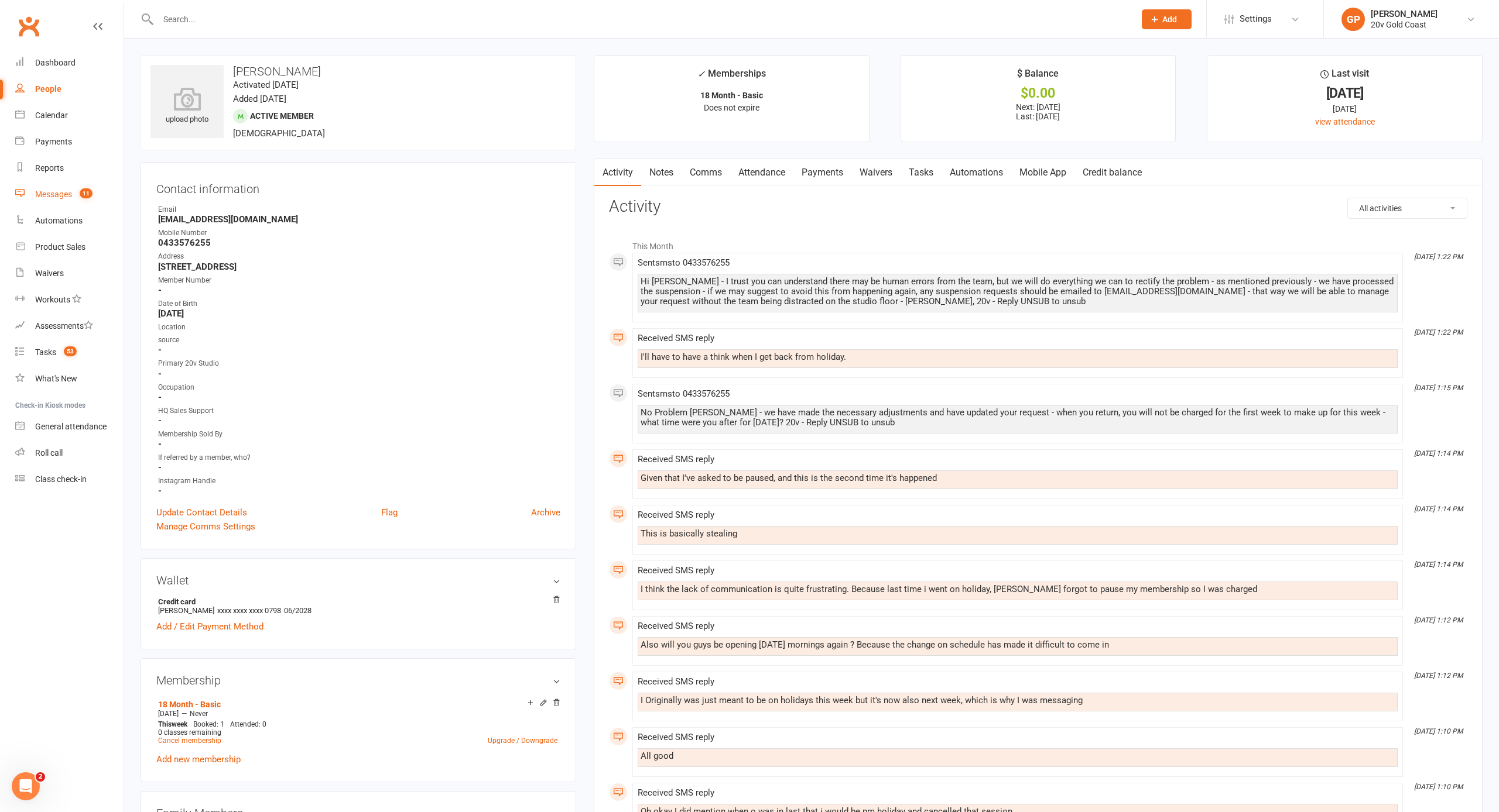
click at [60, 195] on div "Messages" at bounding box center [53, 194] width 37 height 9
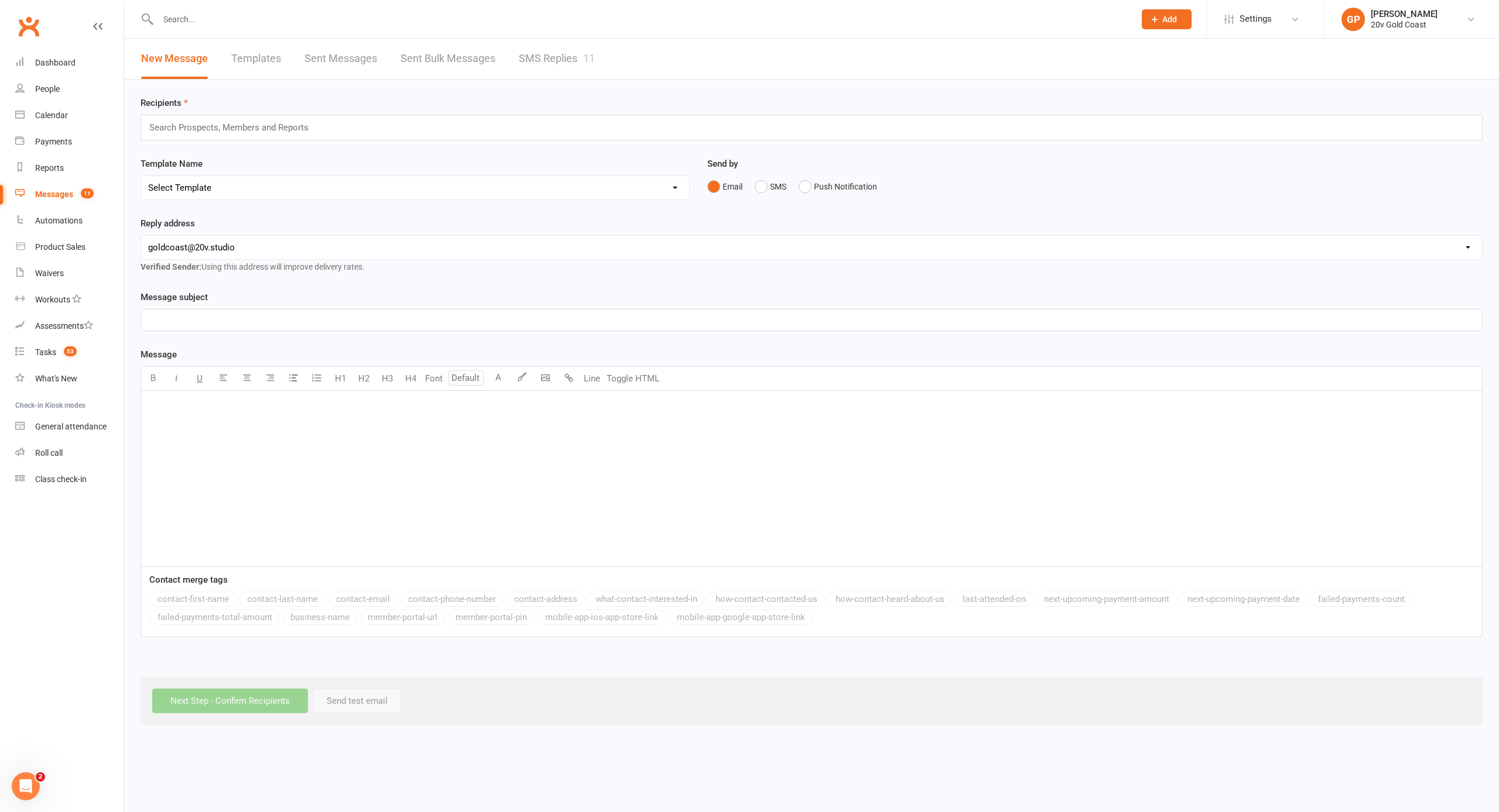
click at [547, 56] on link "SMS Replies 11" at bounding box center [556, 59] width 76 height 41
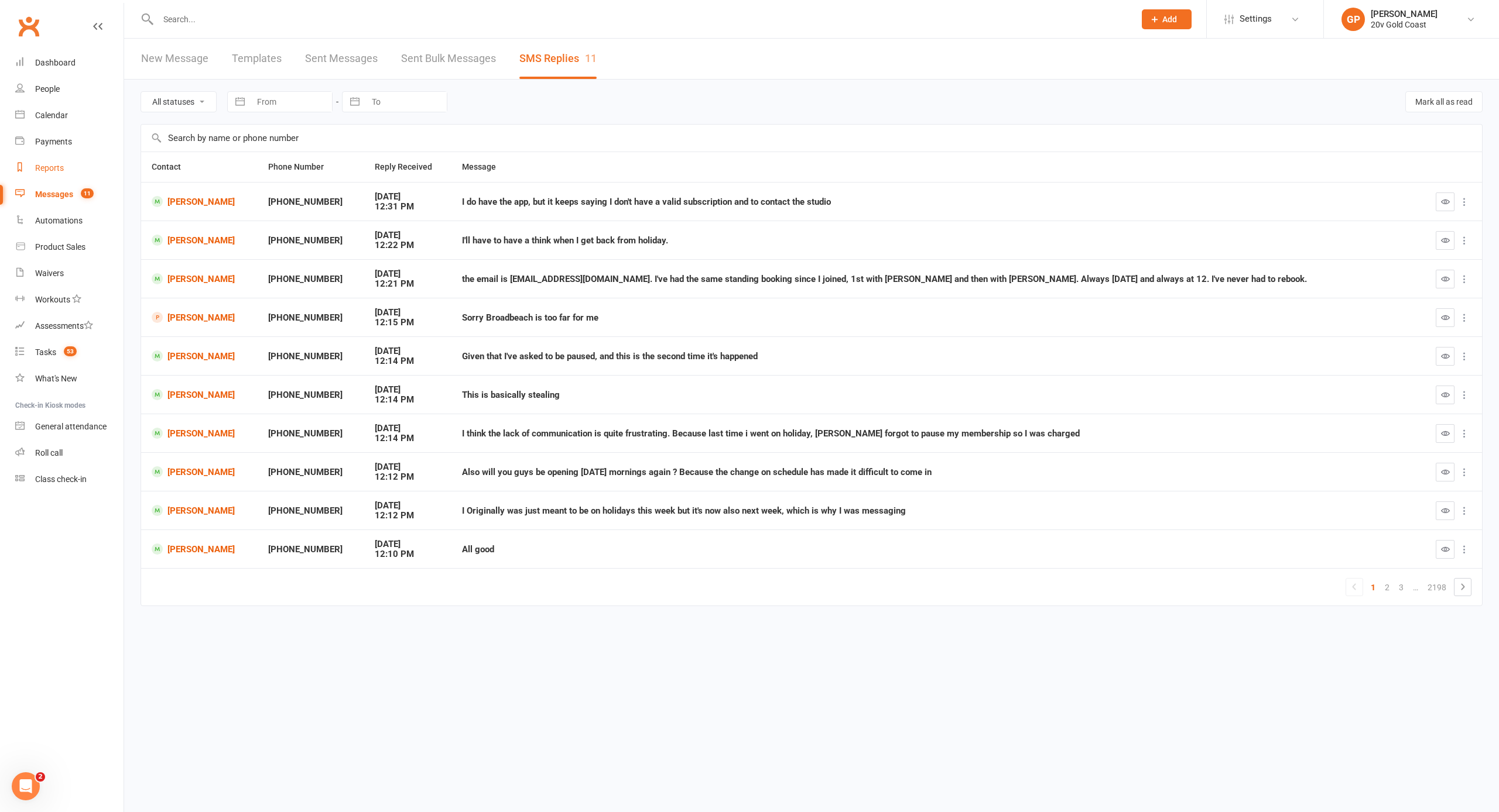
click at [58, 170] on div "Reports" at bounding box center [49, 168] width 29 height 9
select select "100"
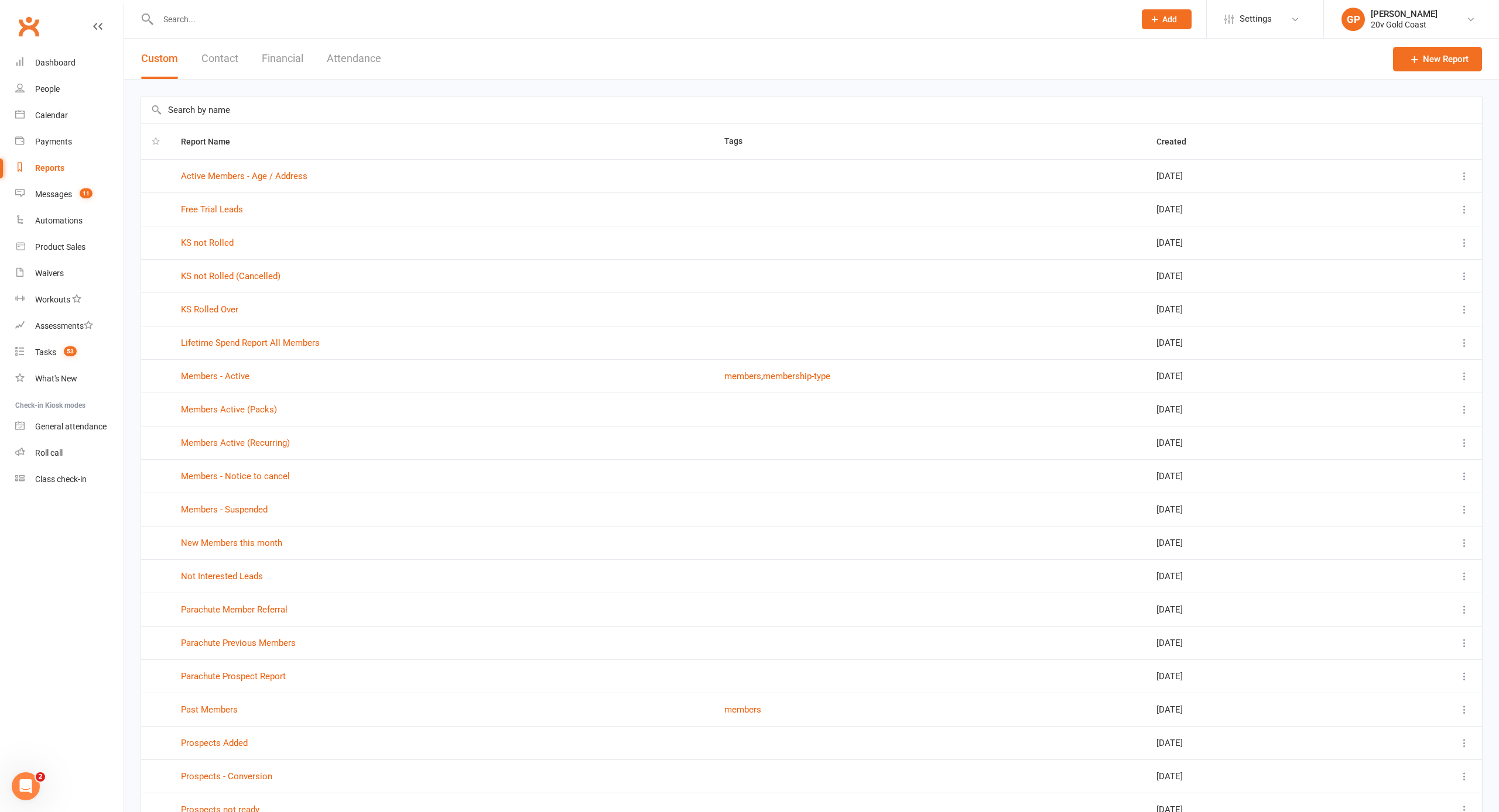
click at [269, 57] on button "Financial" at bounding box center [282, 59] width 42 height 41
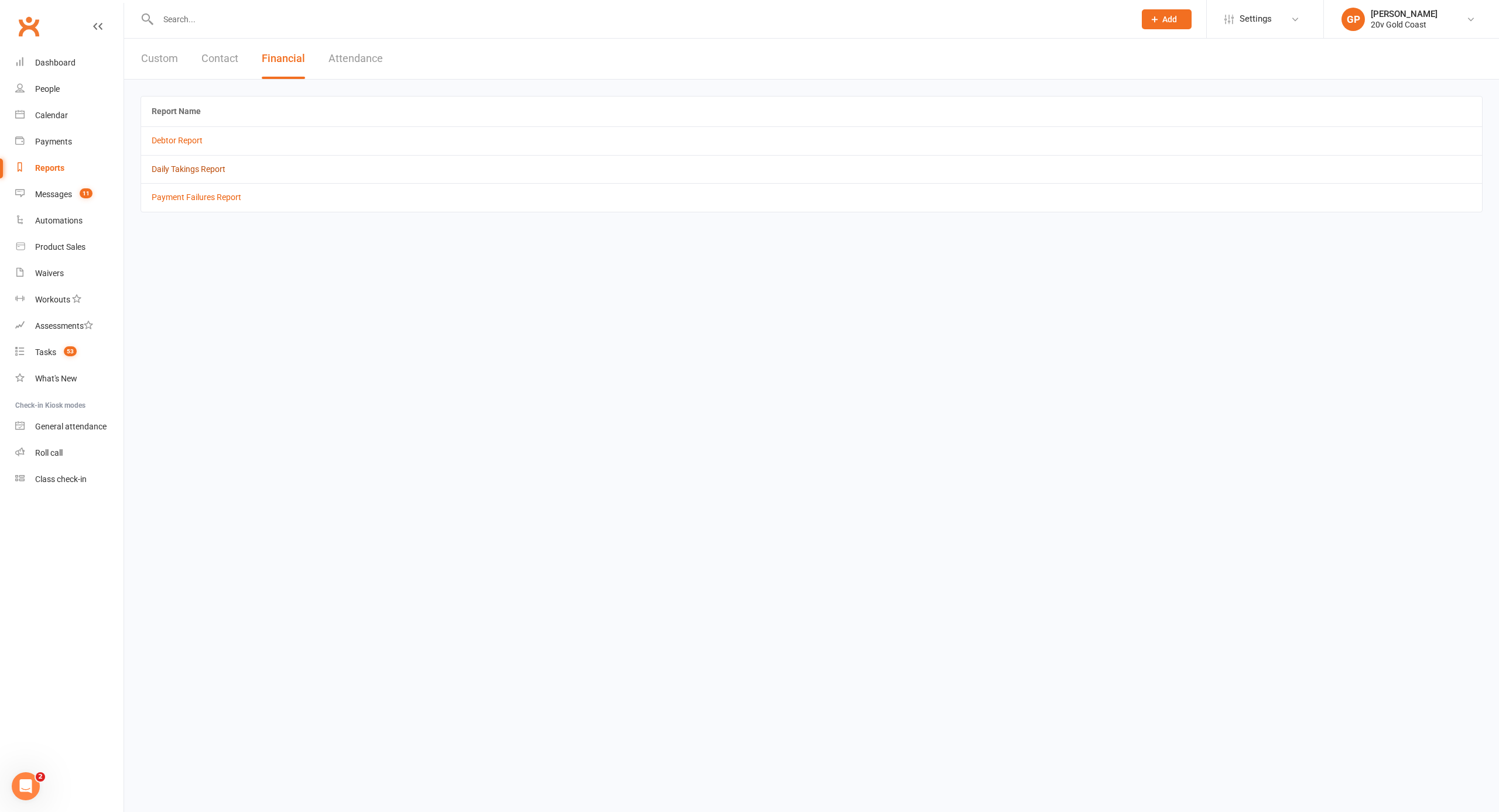
click at [182, 171] on link "Daily Takings Report" at bounding box center [189, 169] width 74 height 9
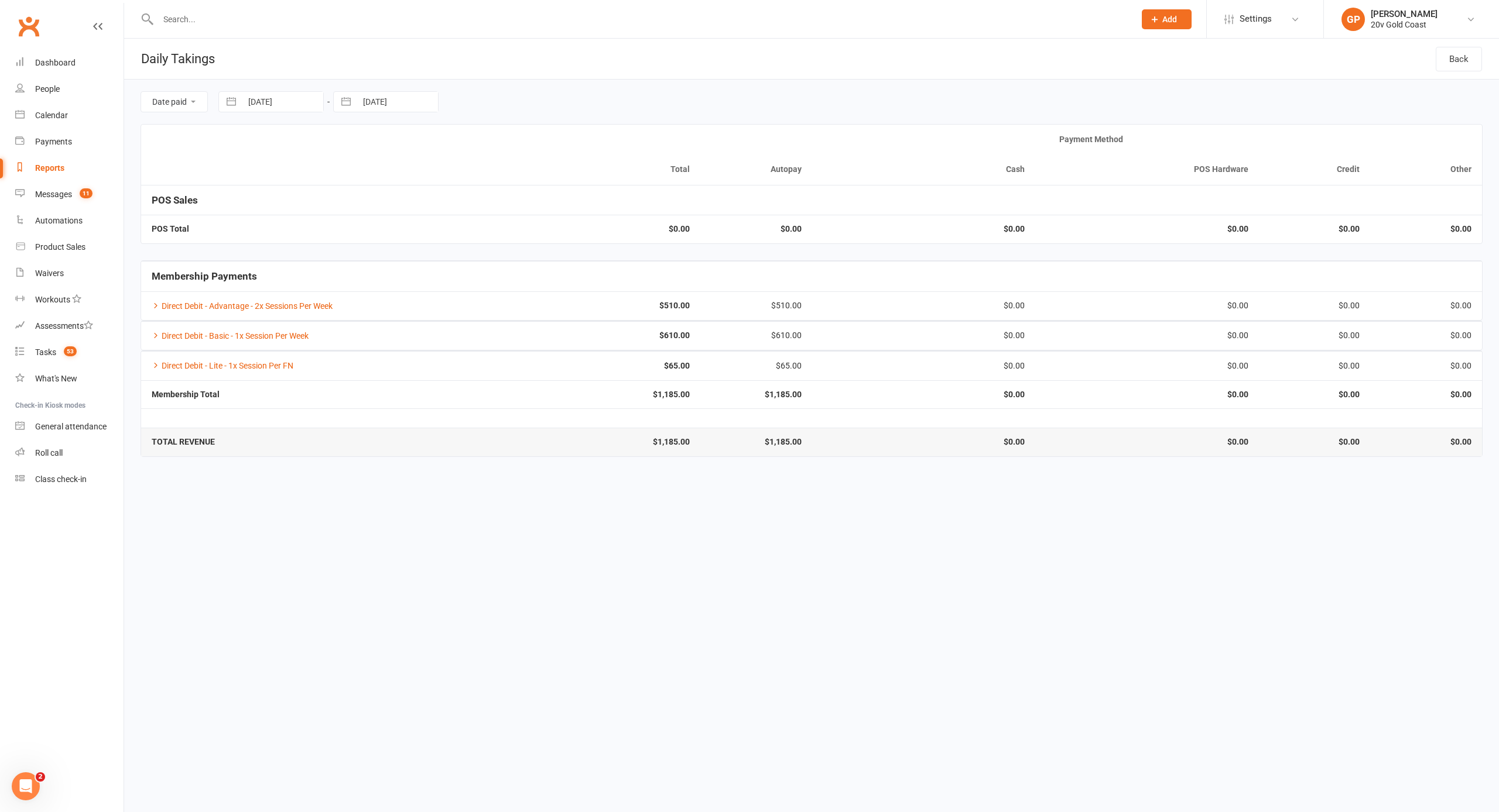
click at [236, 106] on button "button" at bounding box center [232, 102] width 21 height 20
select select "8"
select select "2025"
select select "9"
select select "2025"
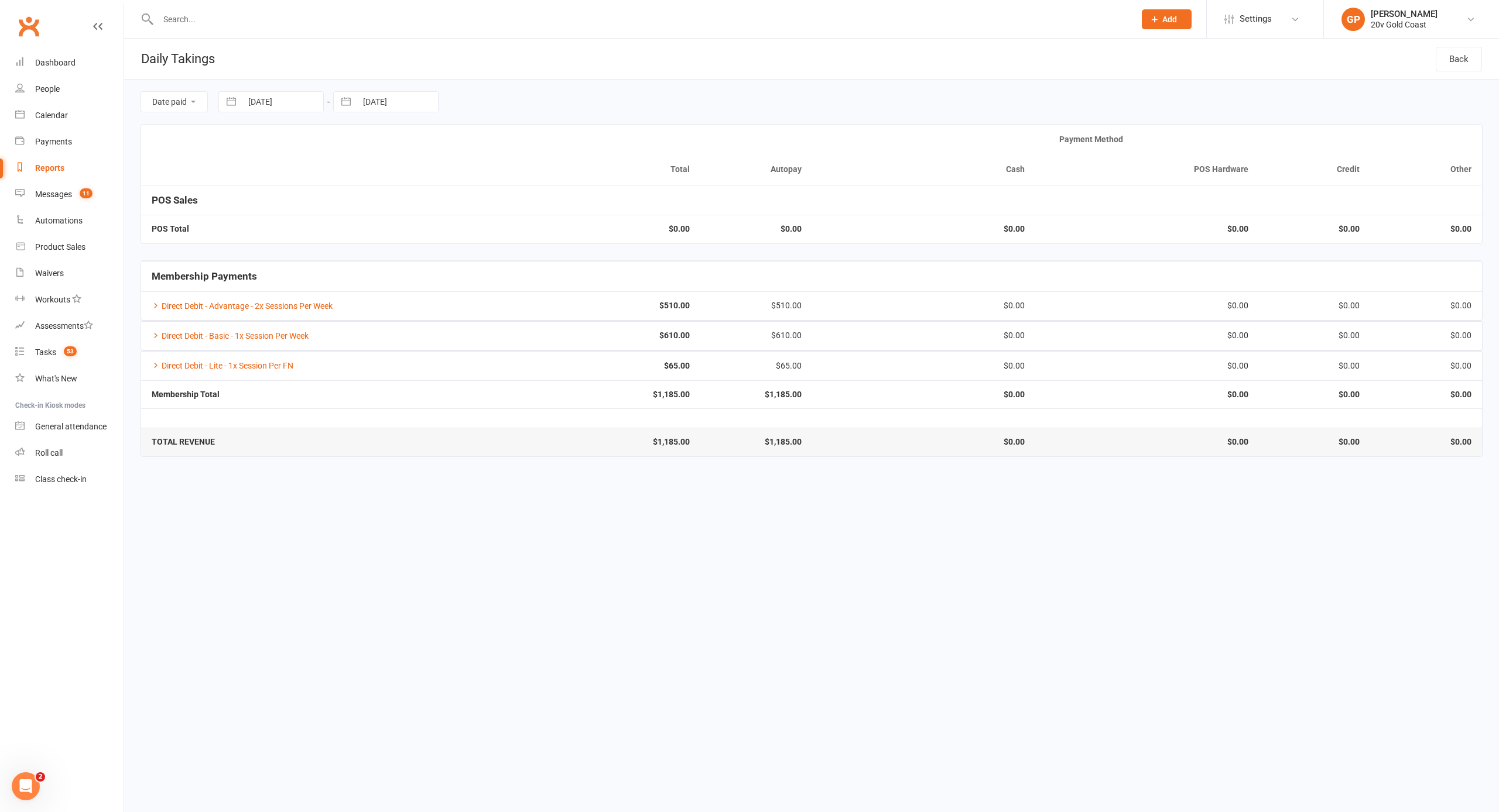
select select "10"
select select "2025"
click at [314, 192] on td "1" at bounding box center [312, 193] width 23 height 22
type input "[DATE]"
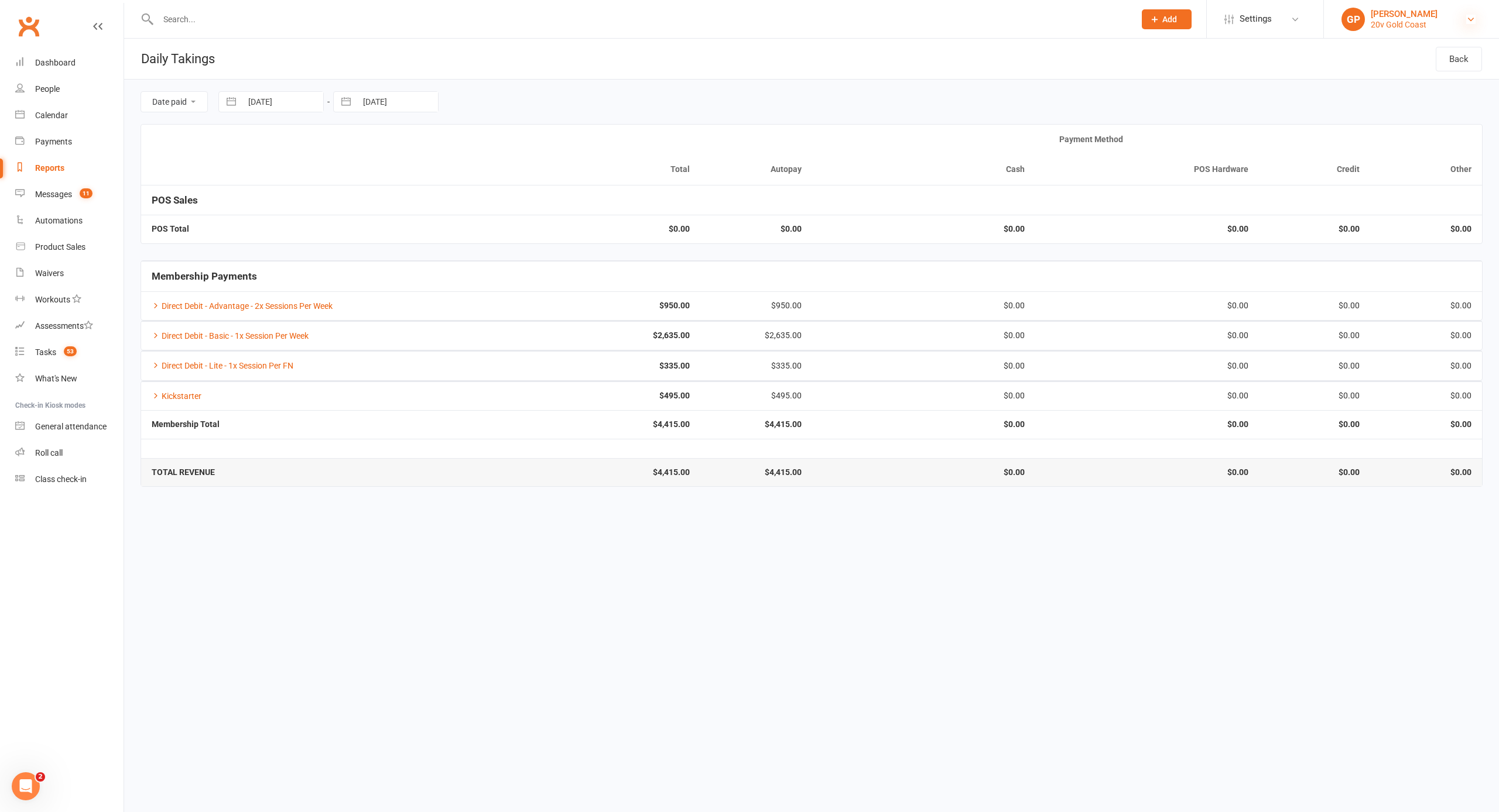
click at [1468, 18] on icon at bounding box center [1471, 19] width 9 height 9
click at [1407, 98] on link "Switch to: 20v Paddington" at bounding box center [1411, 107] width 175 height 27
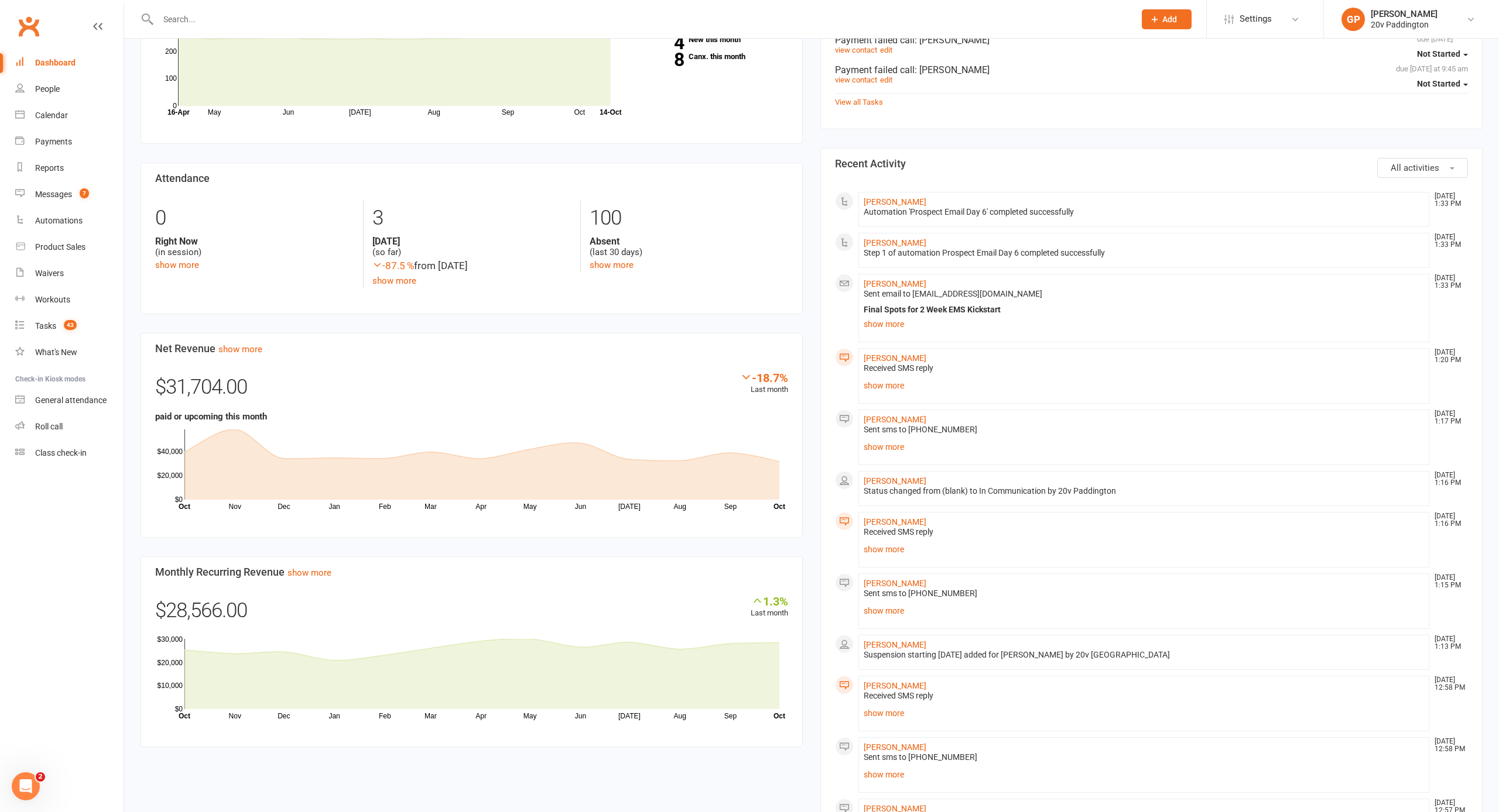
scroll to position [460, 0]
click at [1465, 14] on link "GP Graham Pearson 20v Paddington" at bounding box center [1411, 19] width 140 height 24
click at [1397, 123] on link "Switch to: 20v Toorak" at bounding box center [1411, 135] width 175 height 27
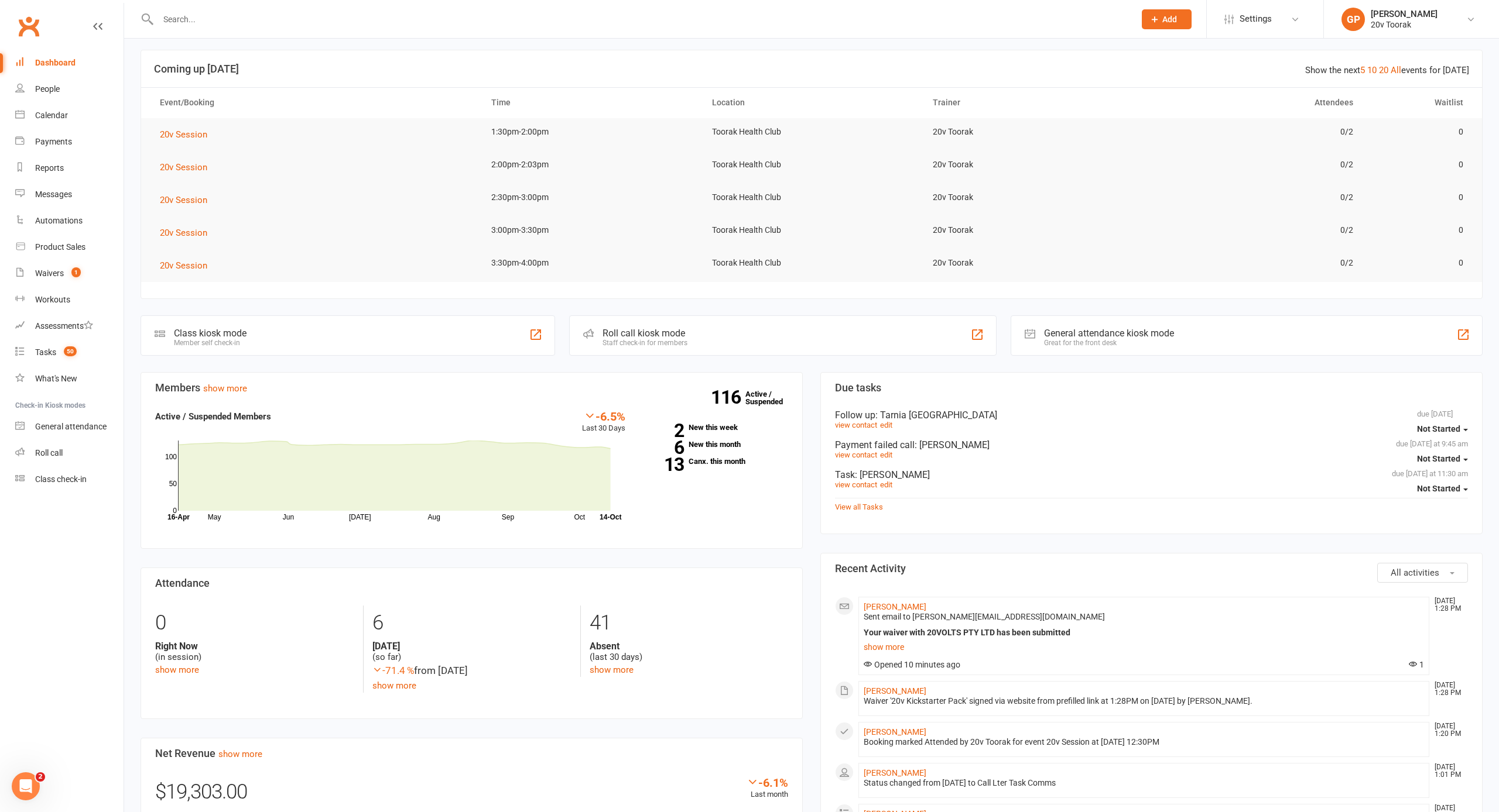
scroll to position [54, 0]
